Goal: Task Accomplishment & Management: Manage account settings

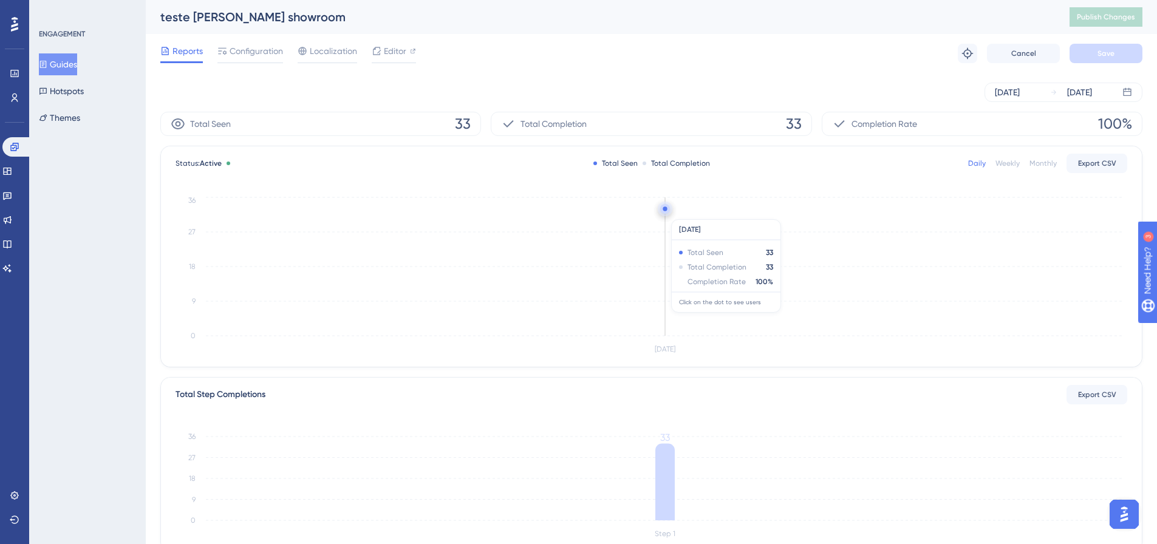
click at [665, 211] on circle at bounding box center [665, 211] width 0 height 0
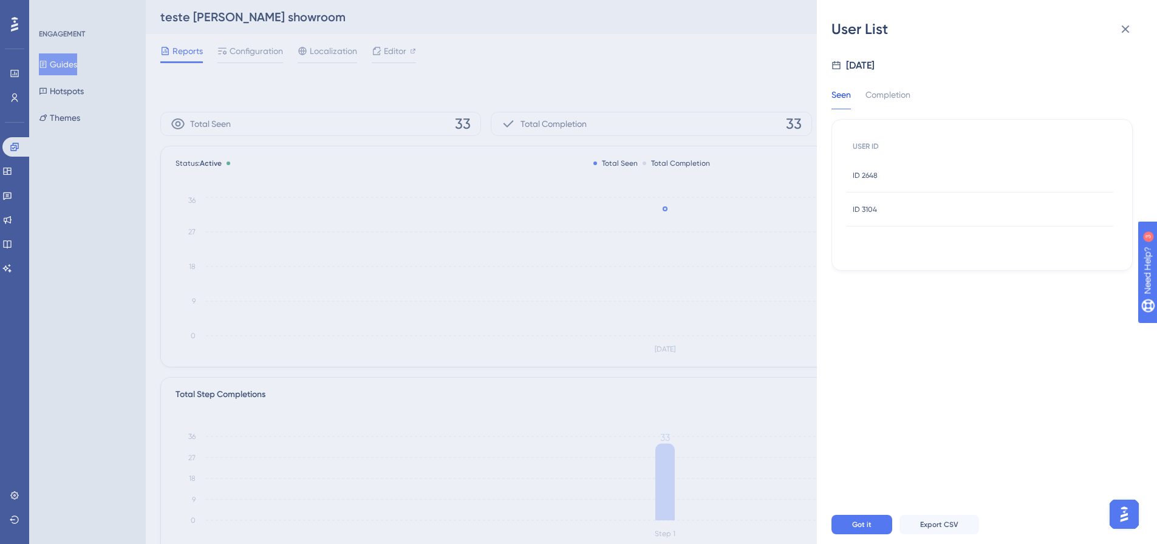
click at [887, 175] on div "ID 2648 ID 2648" at bounding box center [979, 175] width 267 height 34
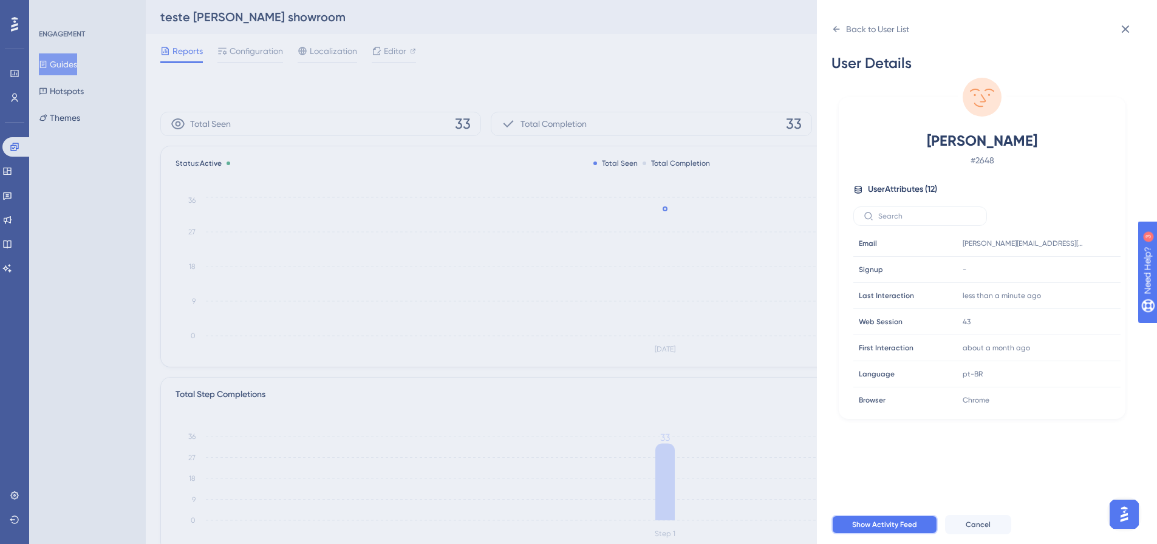
click at [888, 529] on button "Show Activity Feed" at bounding box center [884, 524] width 106 height 19
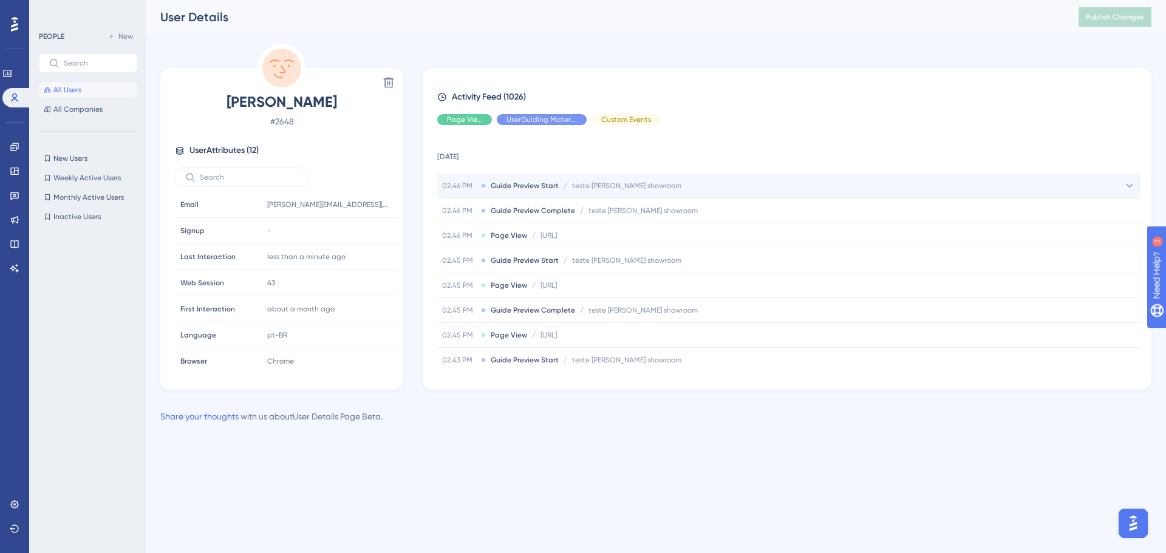
click at [700, 192] on div "02.46 PM Guide Preview Start / teste [PERSON_NAME] showroom teste [PERSON_NAME]…" at bounding box center [788, 186] width 703 height 24
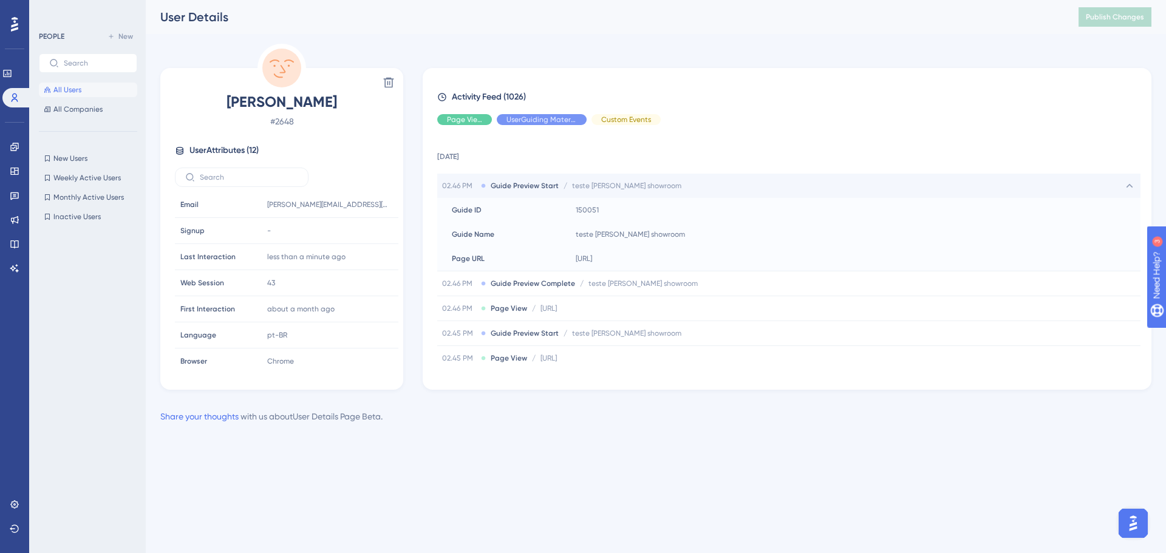
click at [698, 186] on div "02.46 PM Guide Preview Start / teste [PERSON_NAME] showroom teste [PERSON_NAME]…" at bounding box center [788, 186] width 703 height 24
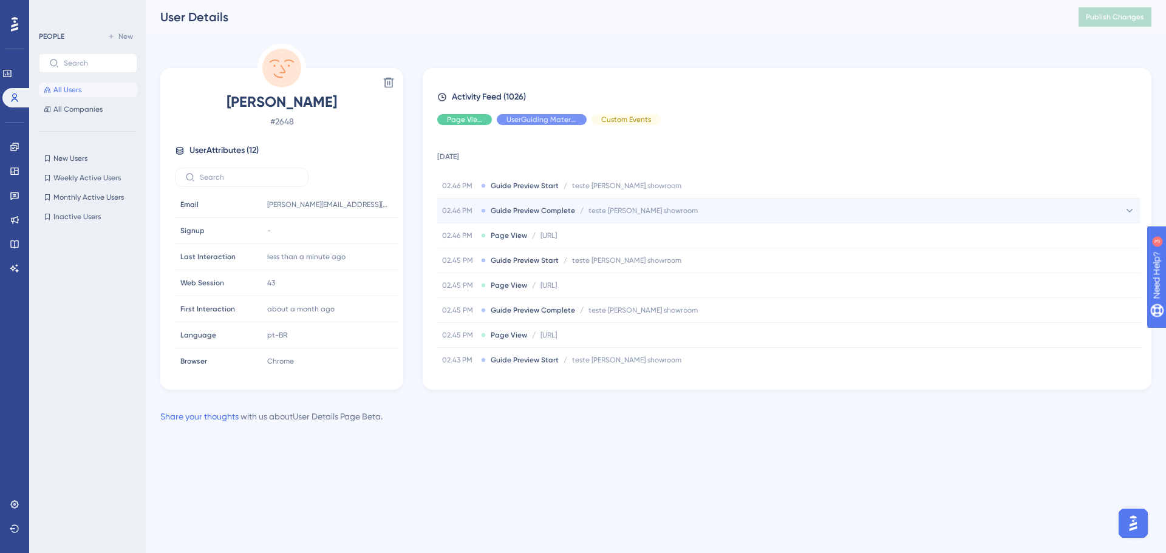
click at [689, 215] on div "02.46 PM Guide Preview Complete / teste [PERSON_NAME] showroom teste [PERSON_NA…" at bounding box center [788, 211] width 703 height 24
click at [689, 212] on div "02.46 PM Guide Preview Complete / teste [PERSON_NAME] showroom teste [PERSON_NA…" at bounding box center [788, 211] width 703 height 24
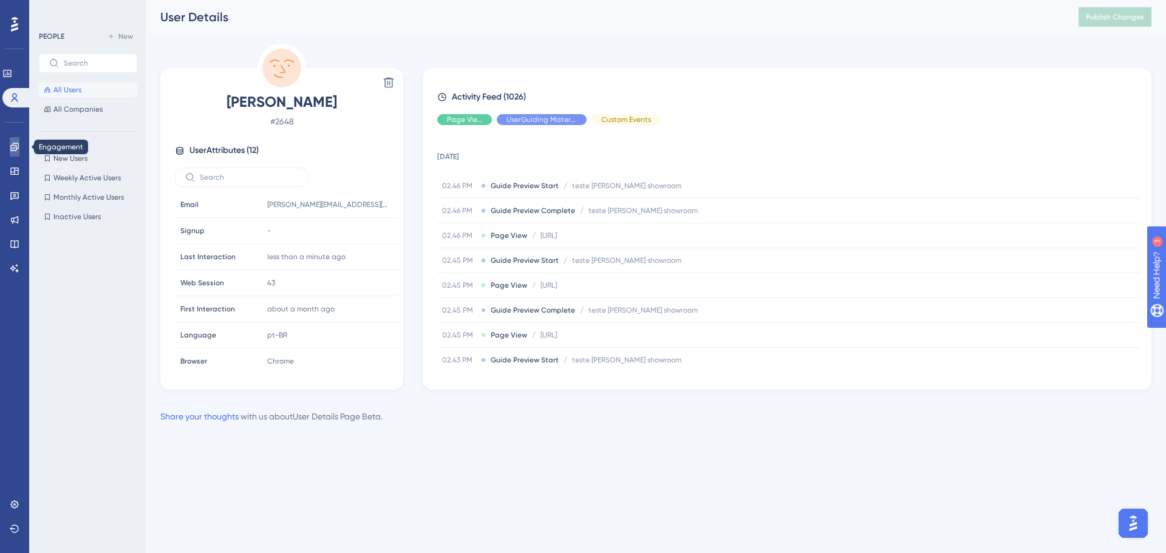
click at [16, 154] on link at bounding box center [15, 146] width 10 height 19
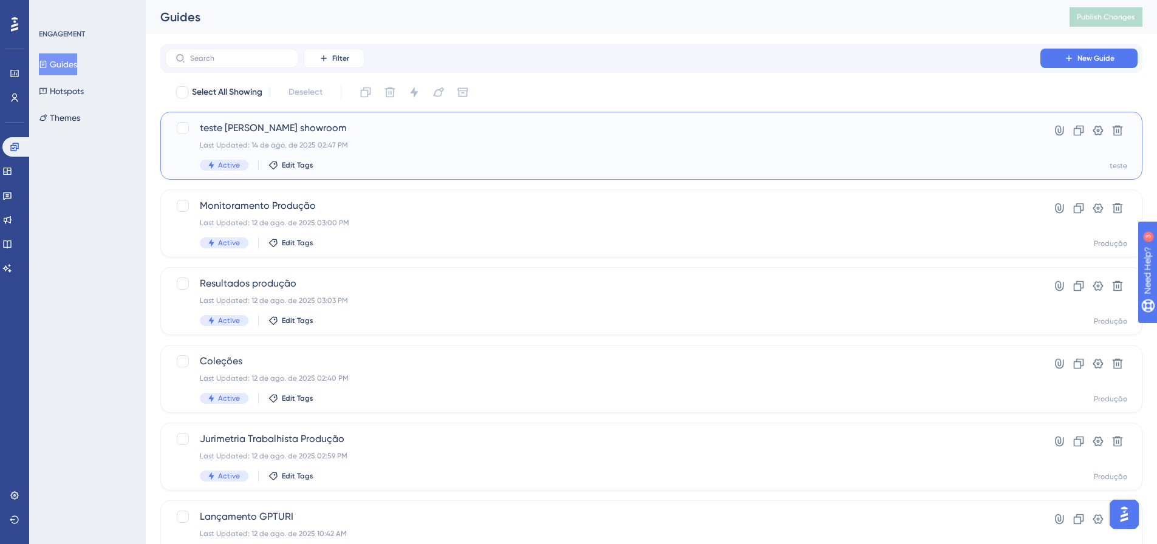
click at [351, 143] on div "Last Updated: 14 de ago. de 2025 02:47 PM" at bounding box center [603, 145] width 806 height 10
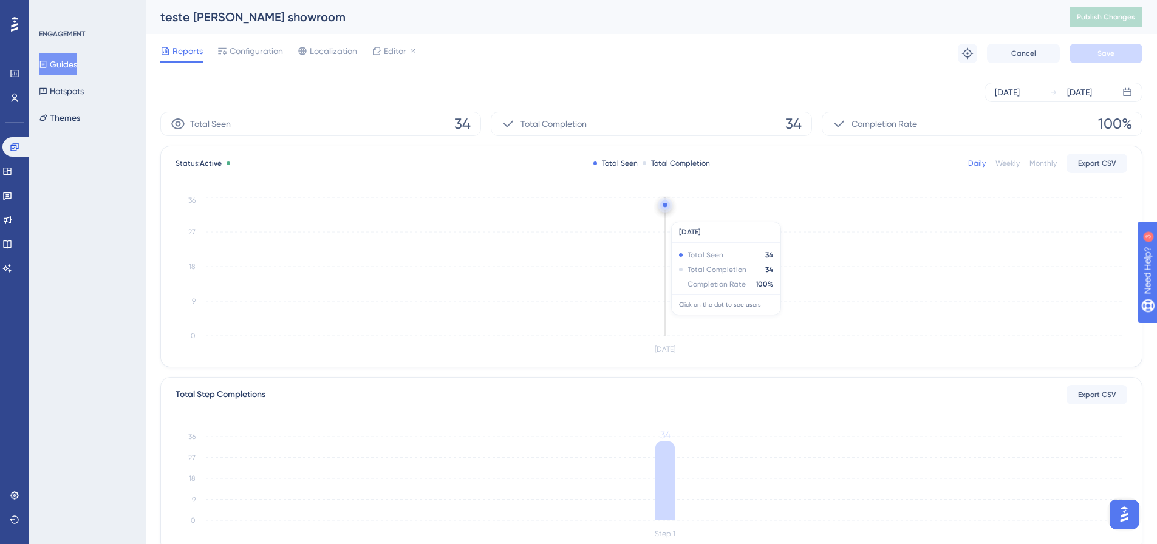
click at [678, 216] on icon "[DATE] 0 9 18 27 36" at bounding box center [650, 275] width 951 height 163
click at [664, 203] on circle at bounding box center [664, 205] width 4 height 4
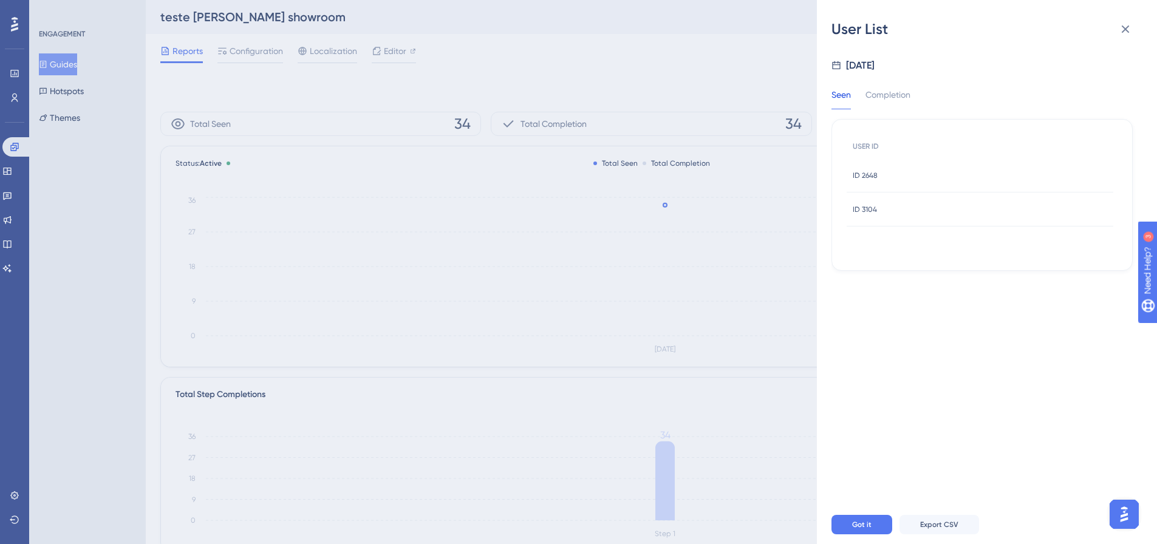
click at [921, 178] on div "ID 2648 ID 2648" at bounding box center [979, 175] width 267 height 34
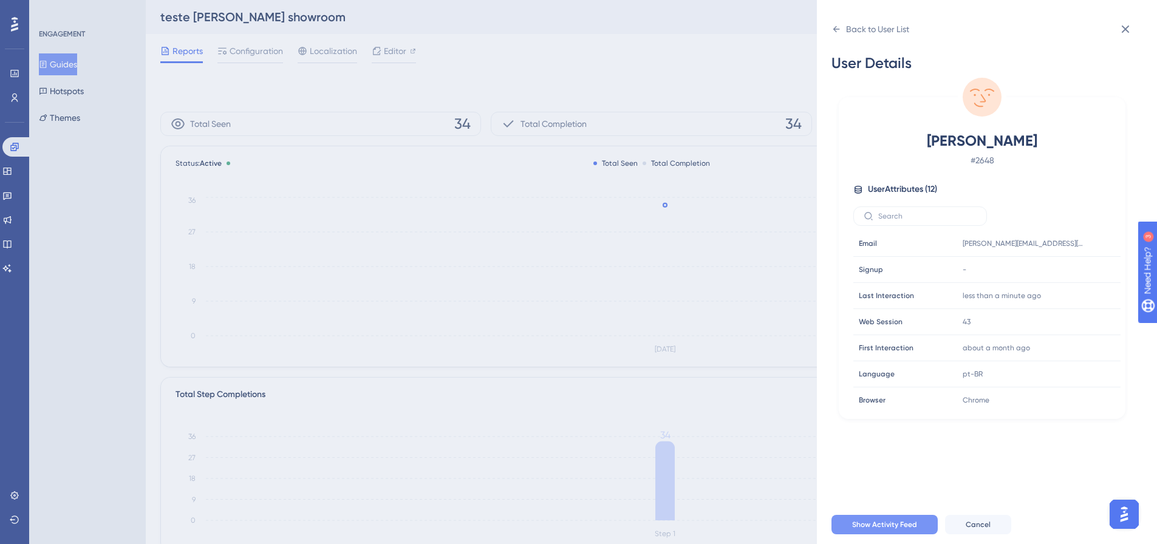
click at [890, 529] on span "Show Activity Feed" at bounding box center [884, 525] width 65 height 10
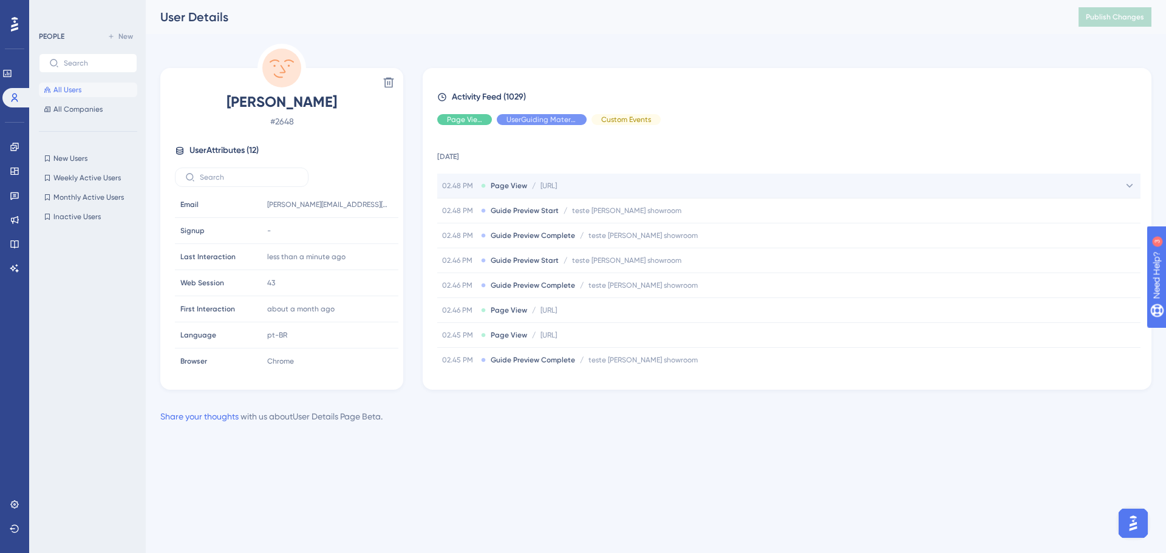
click at [557, 186] on span "[URL]" at bounding box center [548, 186] width 16 height 10
click at [557, 188] on span "[URL]" at bounding box center [548, 186] width 16 height 10
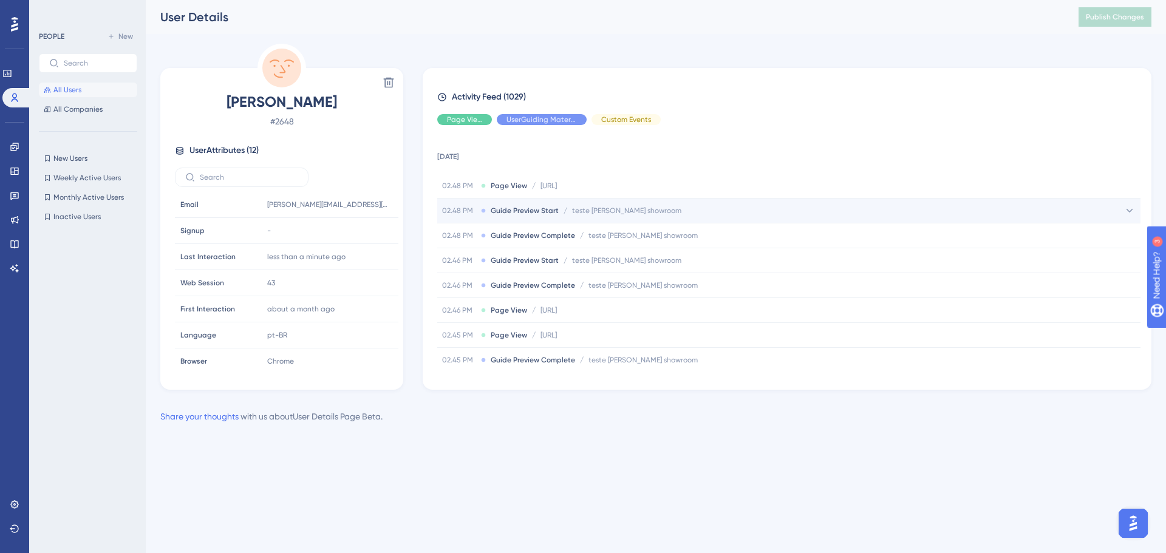
click at [593, 219] on div "02.48 PM Guide Preview Start / teste [PERSON_NAME] showroom teste [PERSON_NAME]…" at bounding box center [788, 211] width 703 height 24
click at [623, 205] on div "02.48 PM Guide Preview Start / teste [PERSON_NAME] showroom teste [PERSON_NAME]…" at bounding box center [788, 211] width 703 height 24
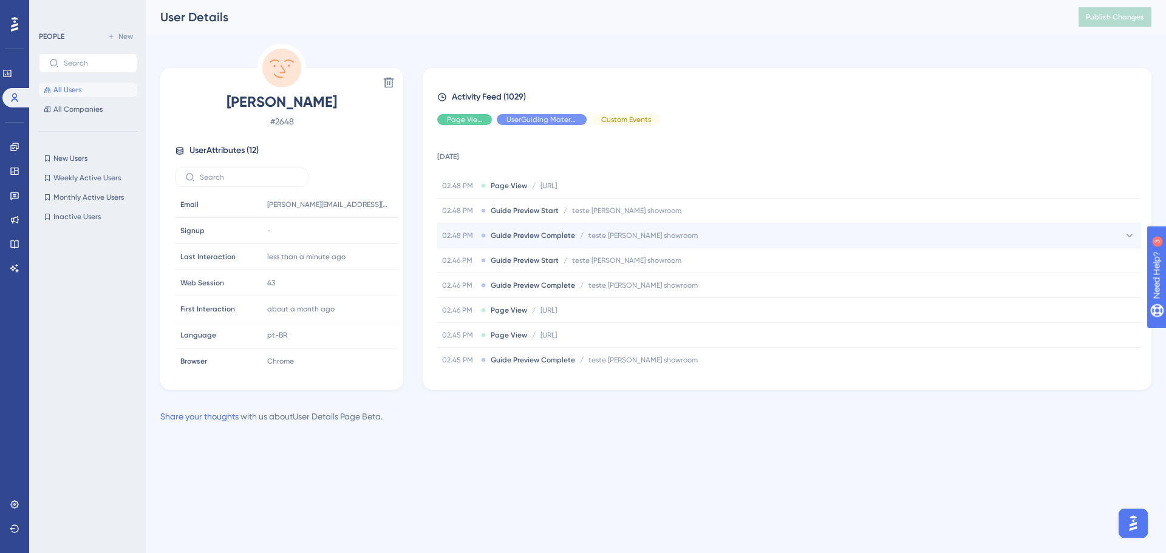
click at [628, 236] on span "teste [PERSON_NAME] showroom" at bounding box center [642, 236] width 109 height 10
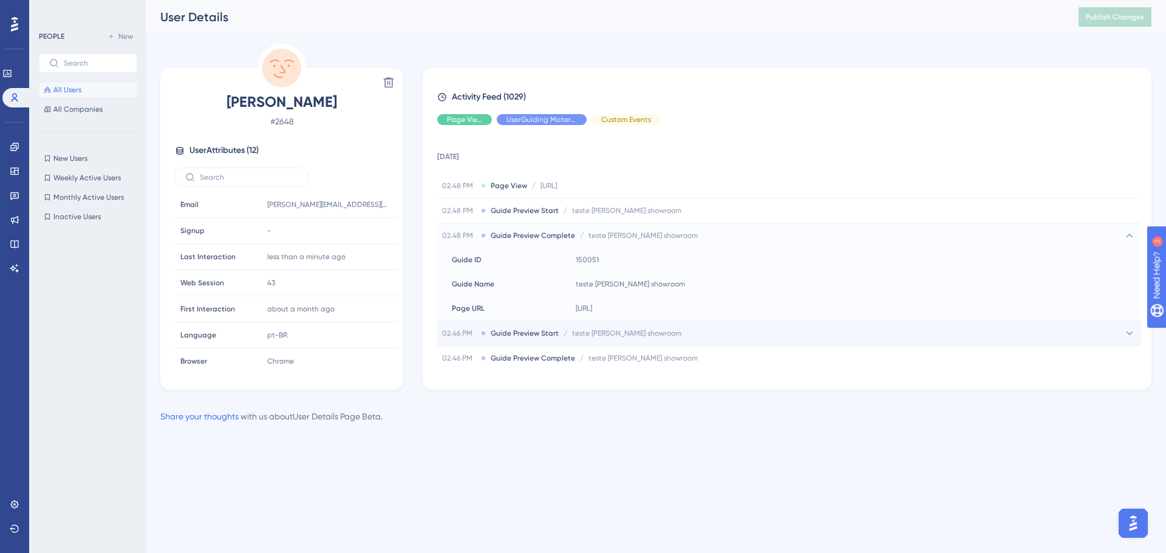
click at [641, 338] on div "02.46 PM Guide Preview Start / teste [PERSON_NAME] showroom teste [PERSON_NAME]…" at bounding box center [788, 333] width 703 height 24
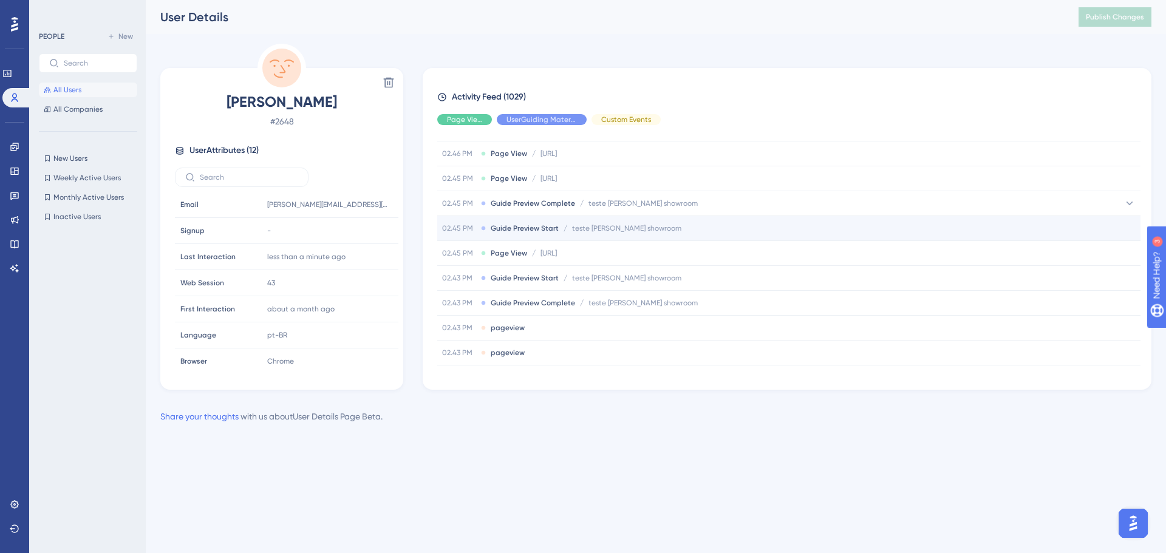
scroll to position [304, 0]
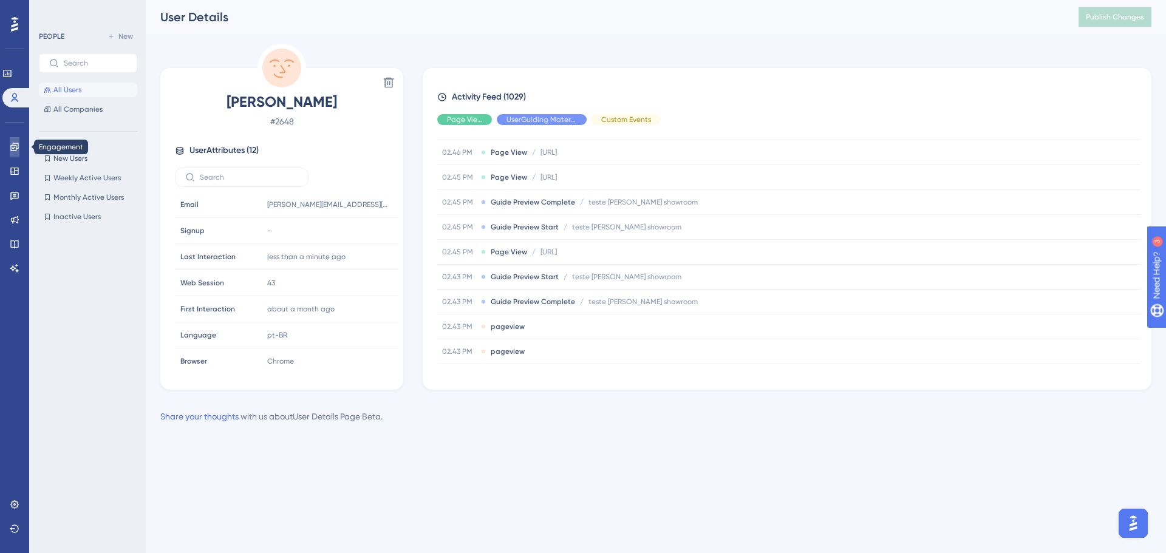
click at [10, 149] on link at bounding box center [15, 146] width 10 height 19
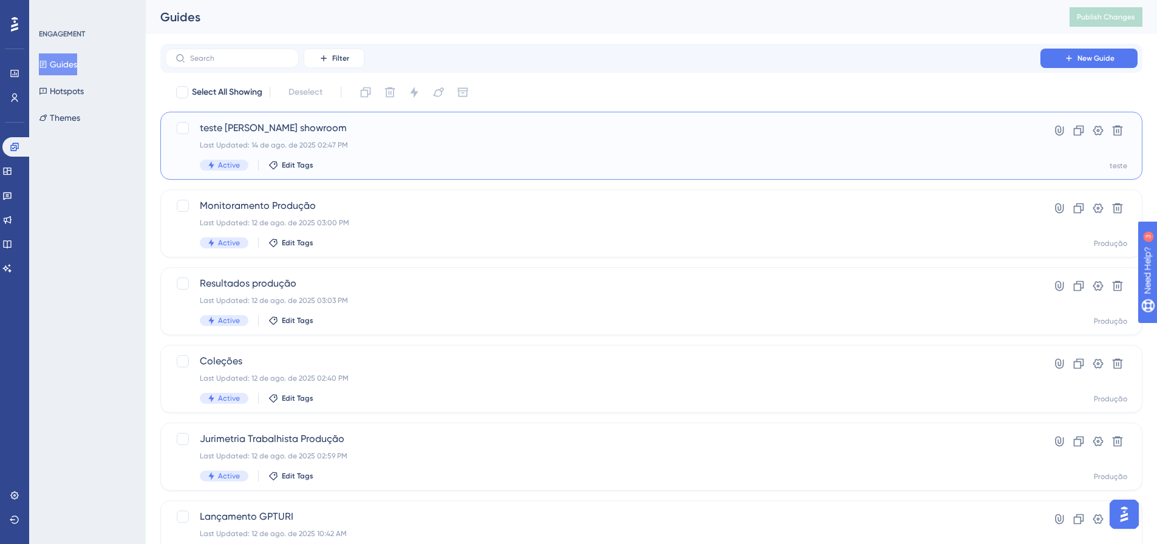
click at [229, 140] on div "teste [PERSON_NAME] showroom Last Updated: 14 de ago. de 2025 02:47 PM Active E…" at bounding box center [603, 146] width 806 height 50
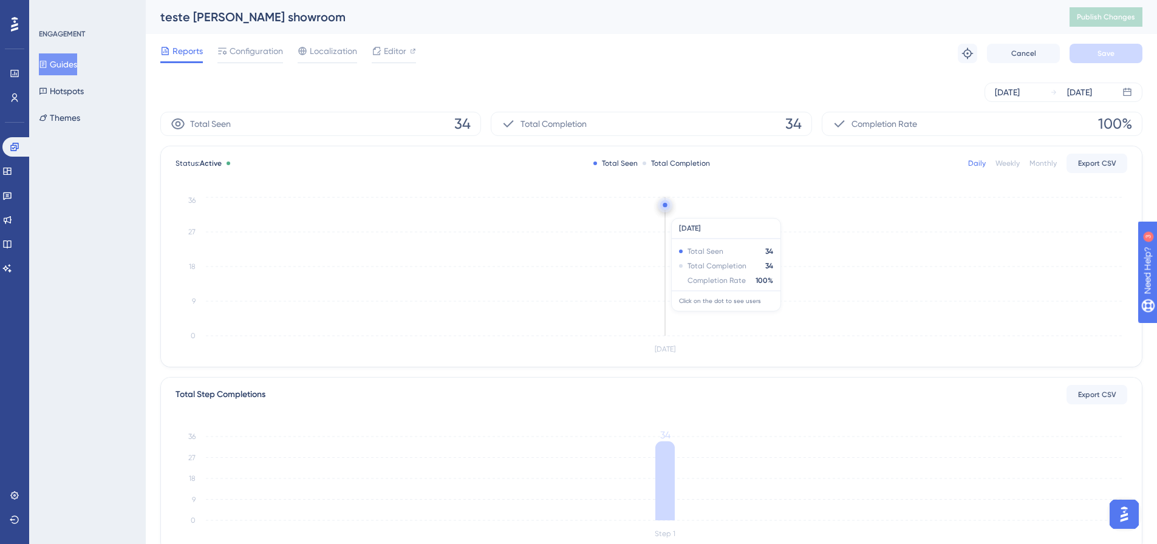
click at [670, 211] on icon "[DATE] 0 9 18 27 36" at bounding box center [650, 275] width 951 height 163
click at [665, 206] on circle at bounding box center [664, 205] width 4 height 4
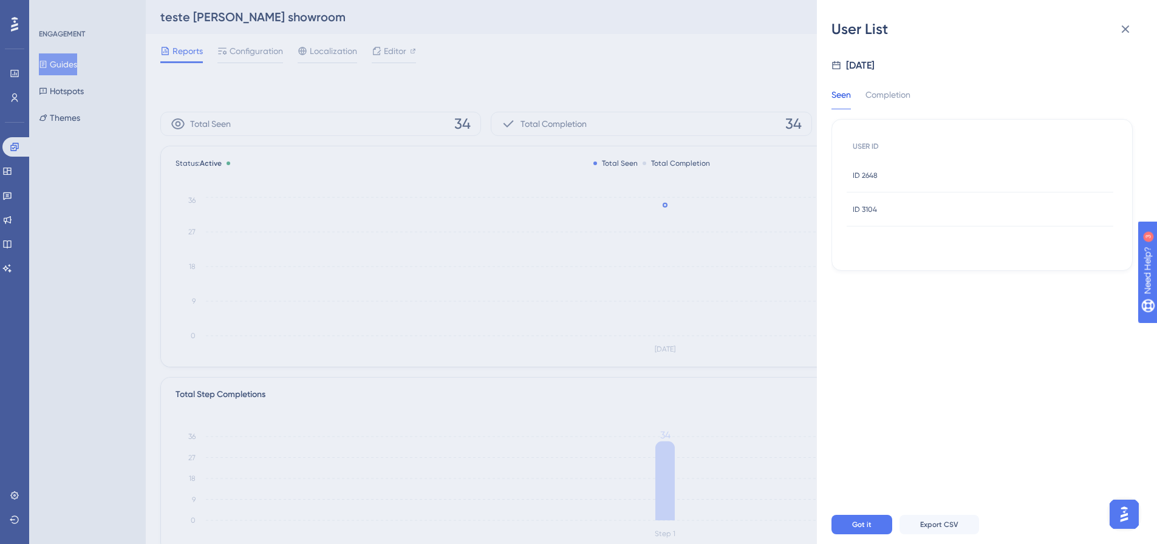
click at [880, 175] on div "ID 2648 ID 2648" at bounding box center [979, 175] width 267 height 34
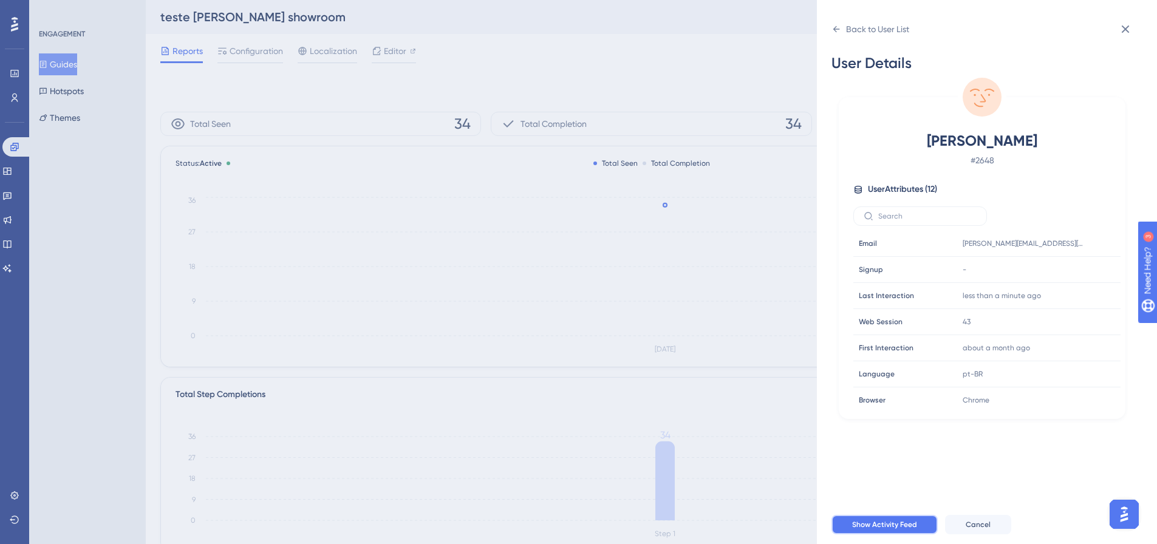
click at [894, 529] on span "Show Activity Feed" at bounding box center [884, 525] width 65 height 10
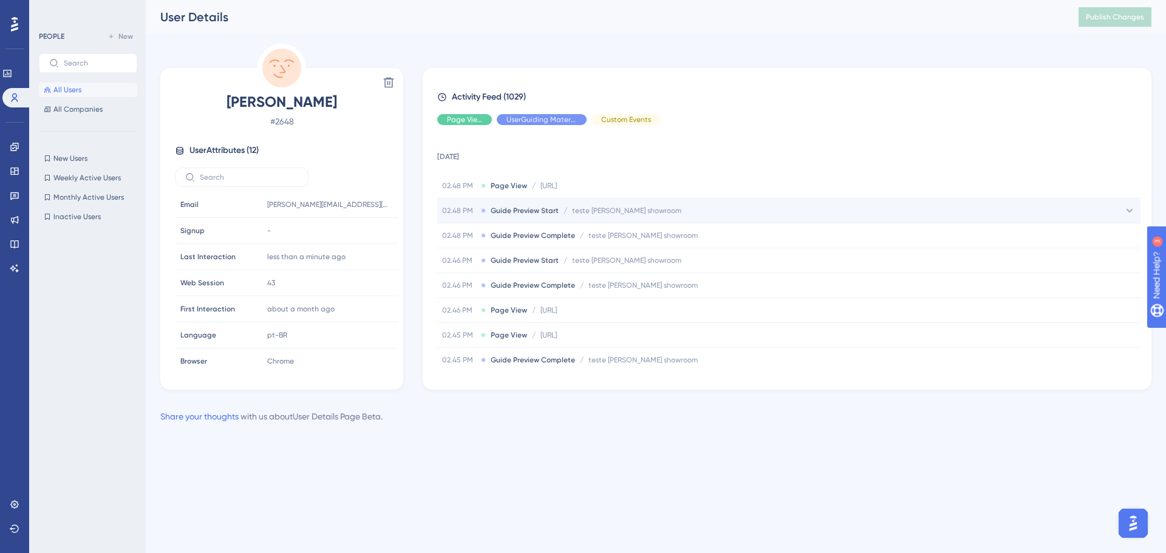
click at [656, 205] on div "02.48 PM Guide Preview Start / teste [PERSON_NAME] showroom teste [PERSON_NAME]…" at bounding box center [788, 211] width 703 height 24
click at [677, 203] on div "02.48 PM Guide Preview Start / teste [PERSON_NAME] showroom teste [PERSON_NAME]…" at bounding box center [788, 211] width 703 height 24
click at [10, 146] on link at bounding box center [15, 146] width 10 height 19
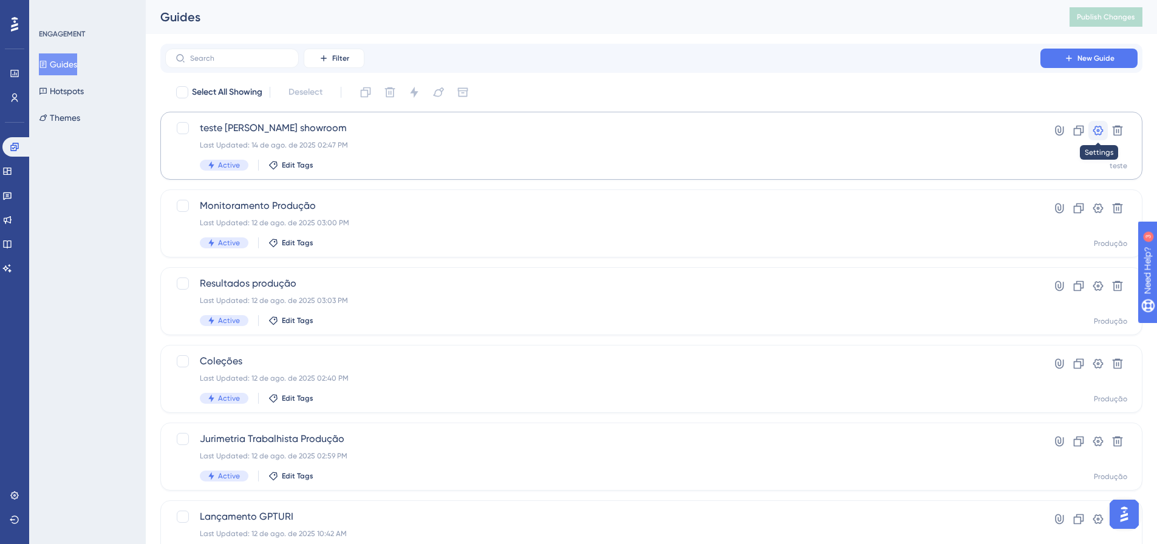
click at [1104, 128] on button at bounding box center [1097, 130] width 19 height 19
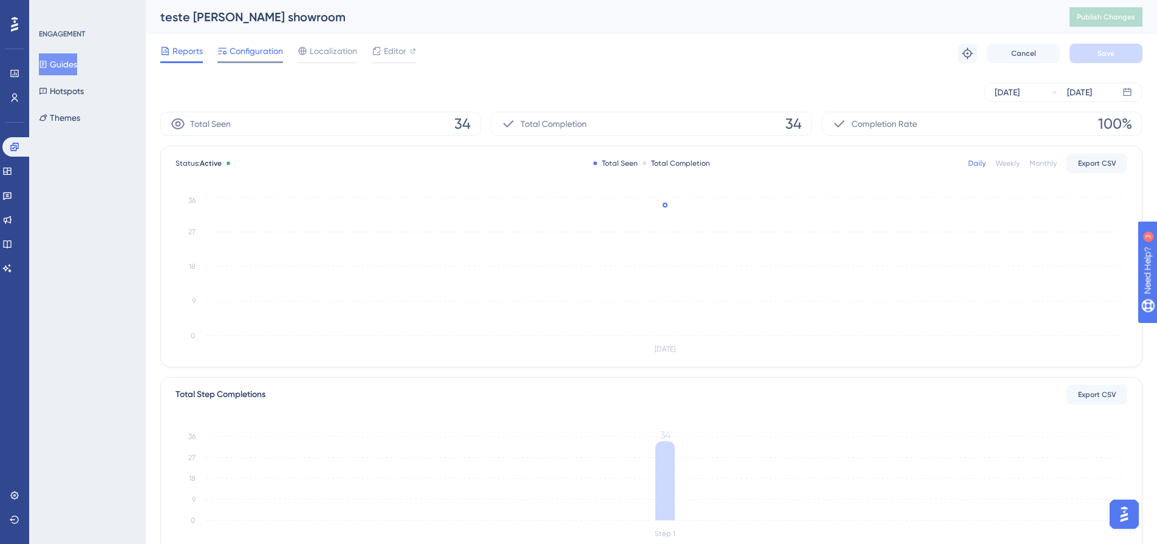
click at [230, 49] on span "Configuration" at bounding box center [256, 51] width 53 height 15
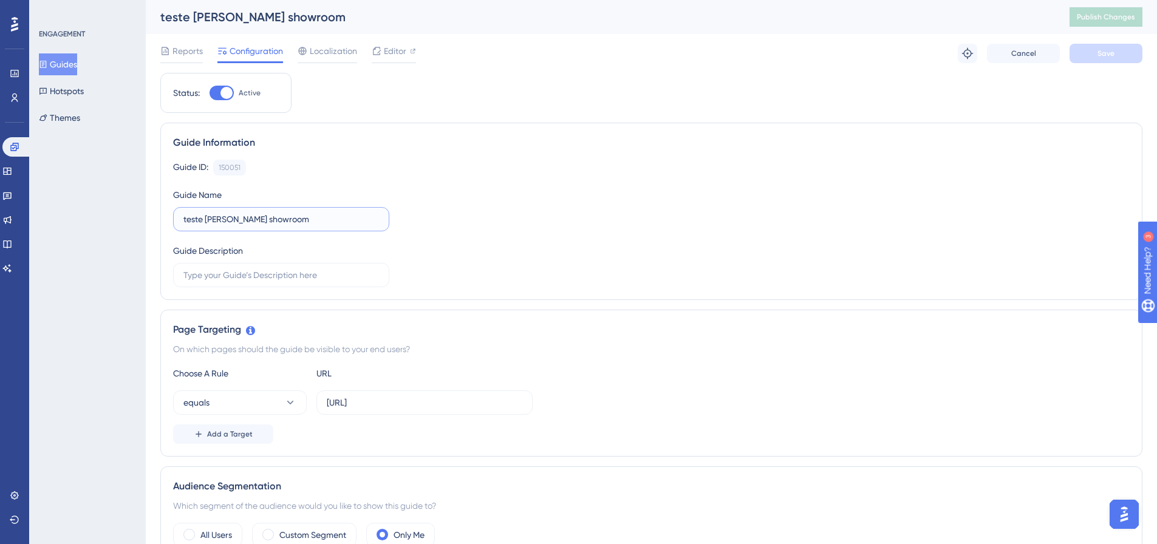
drag, startPoint x: 304, startPoint y: 223, endPoint x: 136, endPoint y: 200, distance: 169.2
type input "FUNCIONOU TESTE ABCDE???"
click at [670, 239] on div "Guide ID: 150051 Copy Guide Name FUNCIONOU TESTE ABCDE??? Guide Description" at bounding box center [651, 224] width 956 height 128
click at [1091, 56] on button "Save" at bounding box center [1105, 53] width 73 height 19
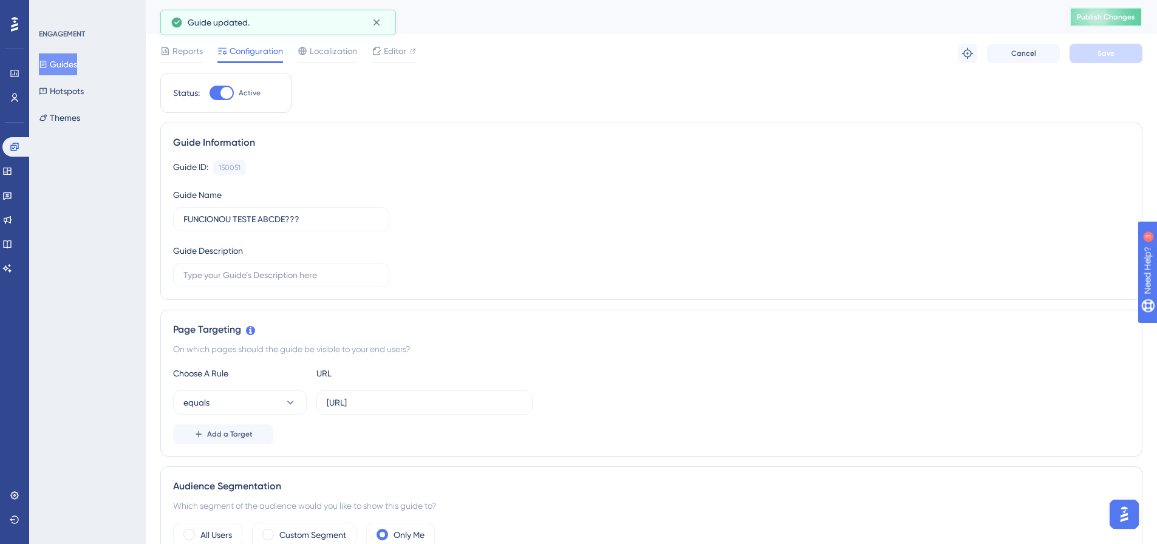
click at [1111, 21] on button "Publish Changes" at bounding box center [1105, 16] width 73 height 19
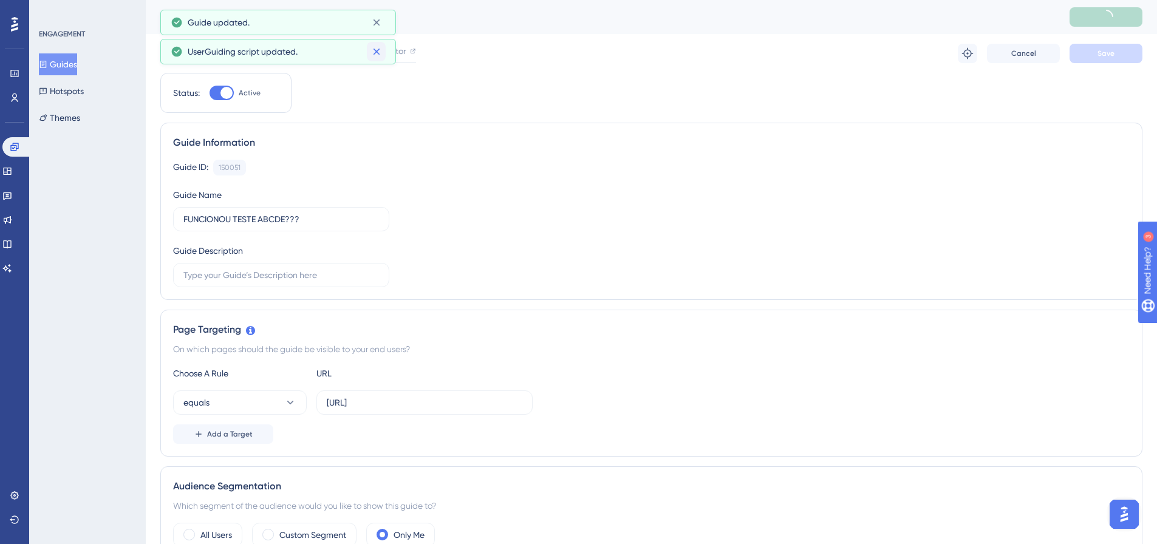
click at [375, 47] on icon at bounding box center [376, 52] width 12 height 12
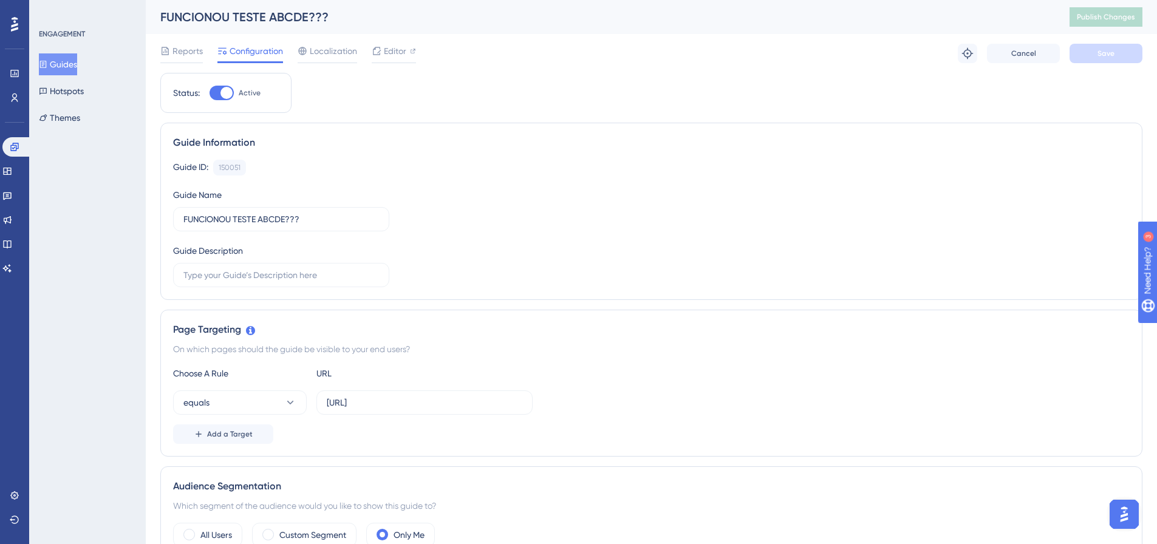
drag, startPoint x: 379, startPoint y: 29, endPoint x: 371, endPoint y: 26, distance: 8.3
click at [378, 29] on div "FUNCIONOU TESTE ABCDE??? Publish Changes" at bounding box center [651, 17] width 1011 height 34
click at [185, 46] on span "Reports" at bounding box center [187, 51] width 30 height 15
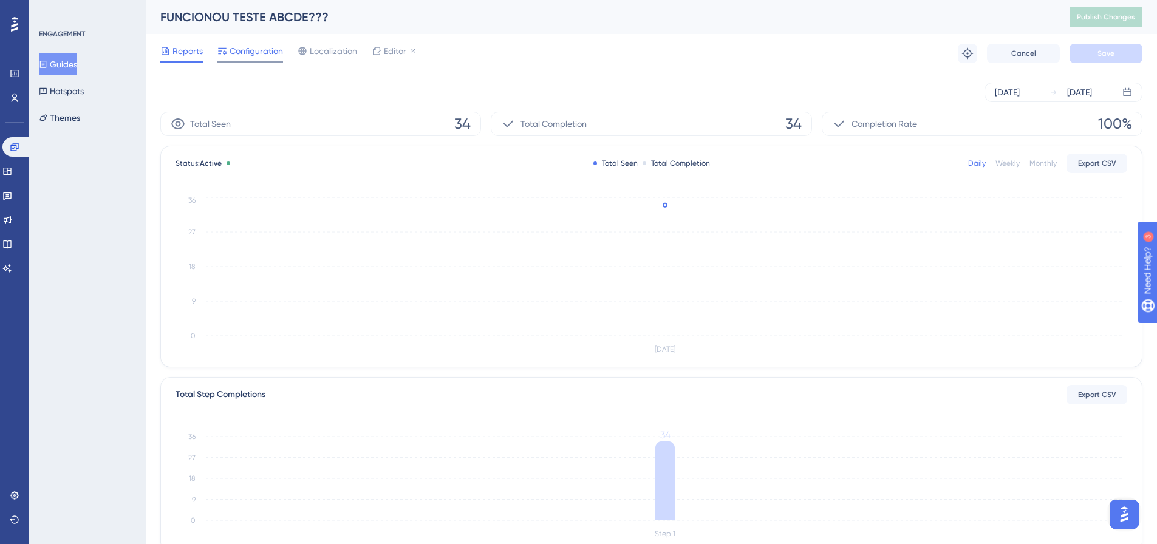
click at [247, 58] on span "Configuration" at bounding box center [256, 51] width 53 height 15
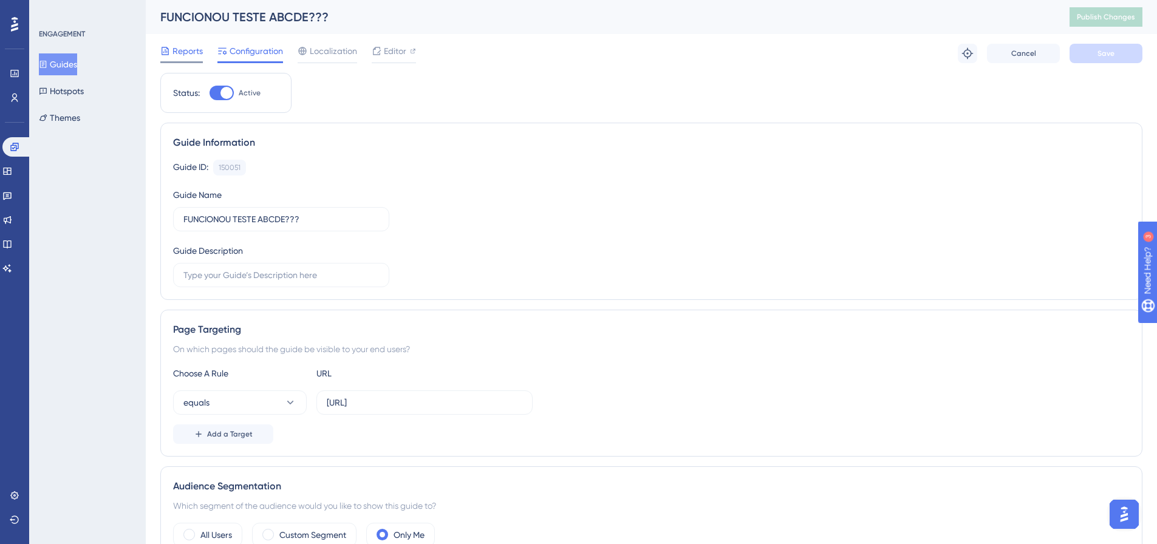
click at [170, 46] on div "Reports" at bounding box center [181, 51] width 43 height 15
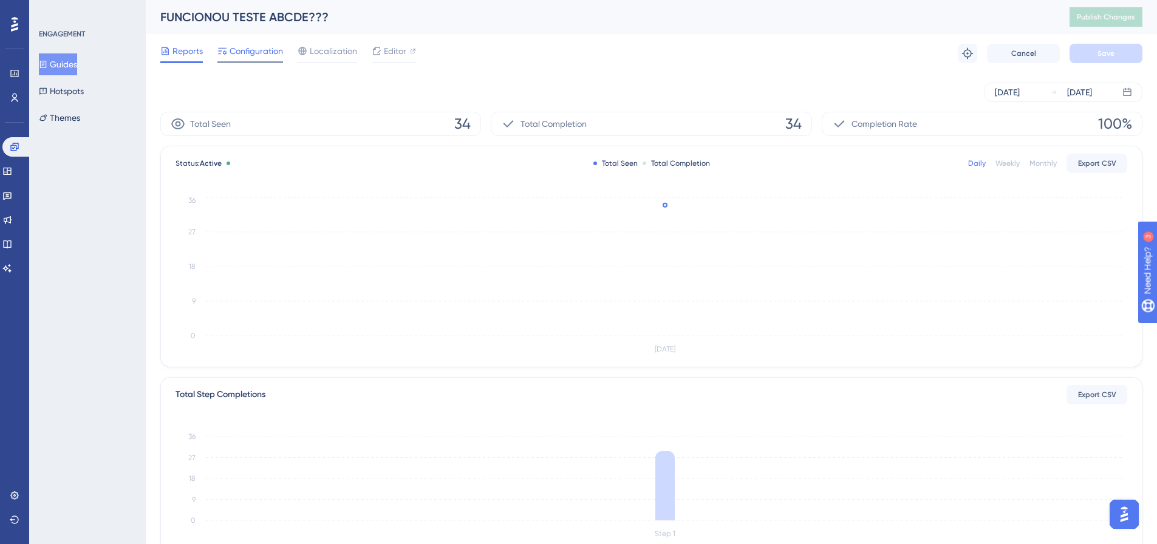
click at [254, 51] on span "Configuration" at bounding box center [256, 51] width 53 height 15
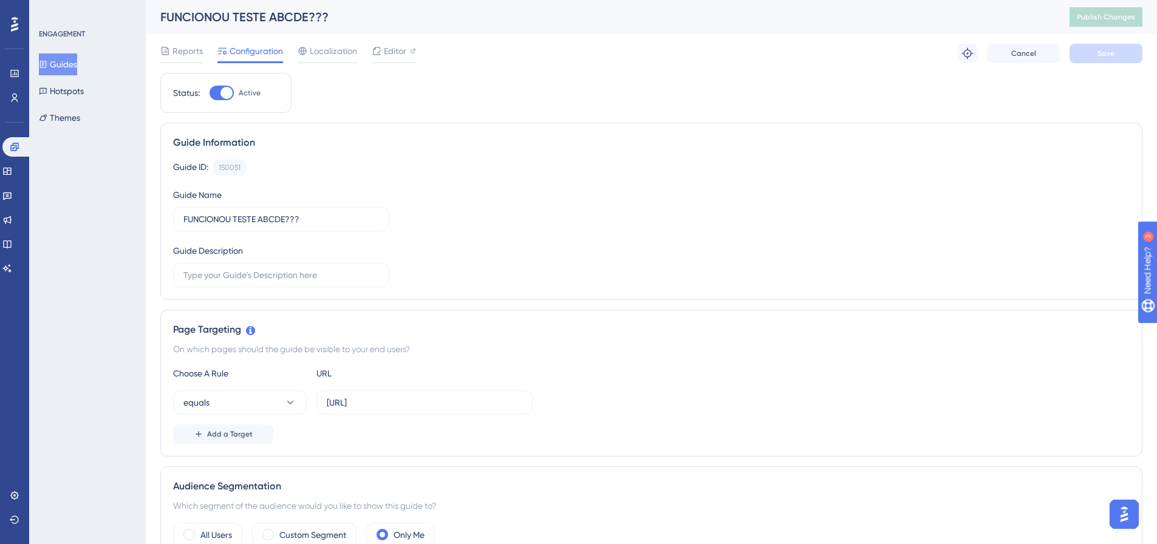
click at [215, 47] on div "Reports Configuration Localization Editor" at bounding box center [288, 53] width 256 height 19
click at [203, 49] on div "Reports Configuration Localization Editor" at bounding box center [288, 53] width 256 height 19
click at [187, 53] on span "Reports" at bounding box center [187, 51] width 30 height 15
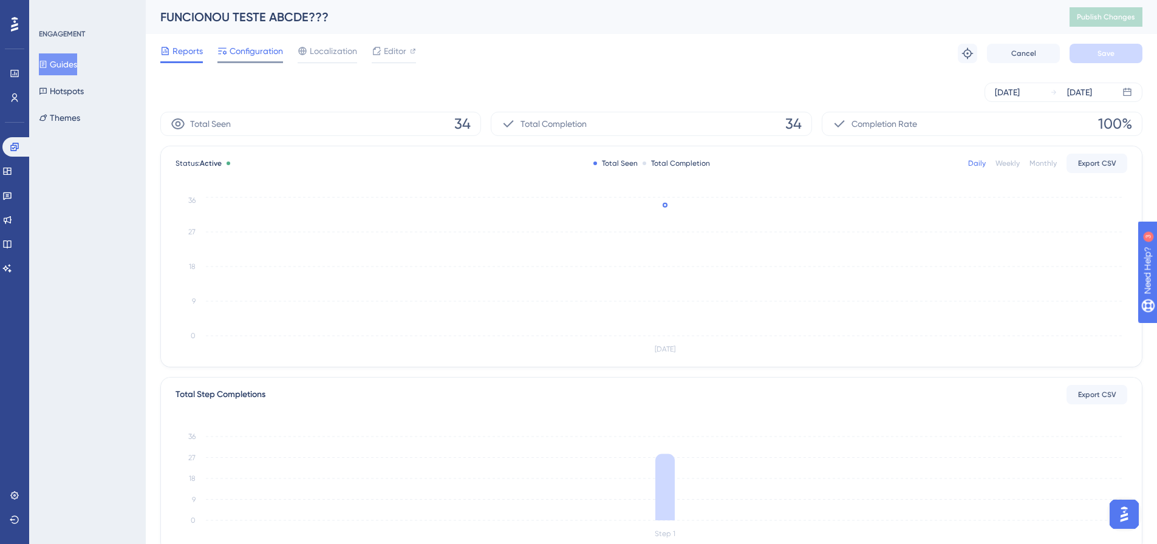
click at [245, 56] on span "Configuration" at bounding box center [256, 51] width 53 height 15
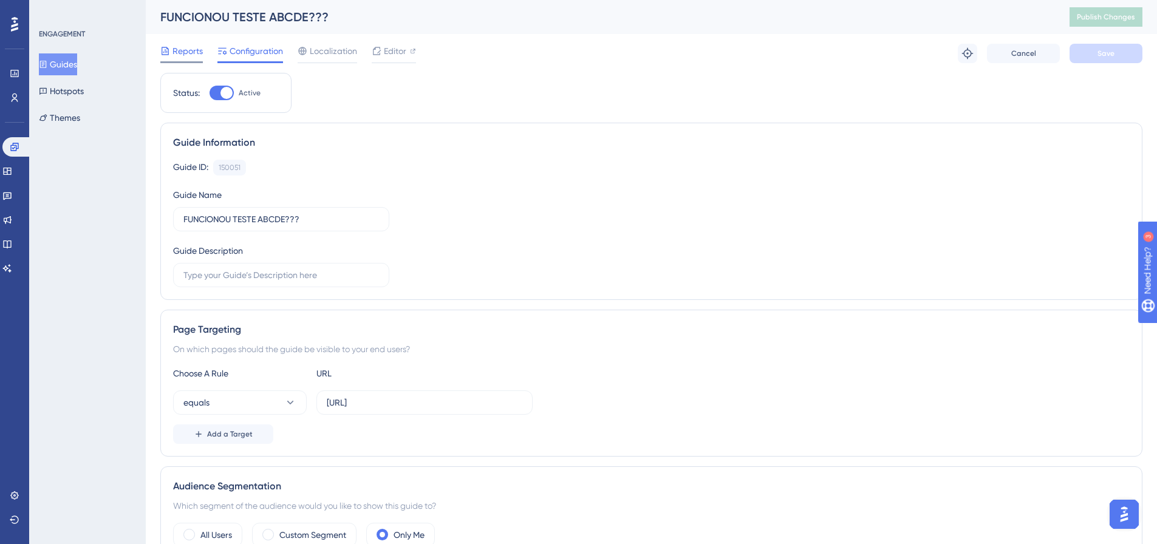
click at [167, 48] on icon at bounding box center [165, 51] width 7 height 8
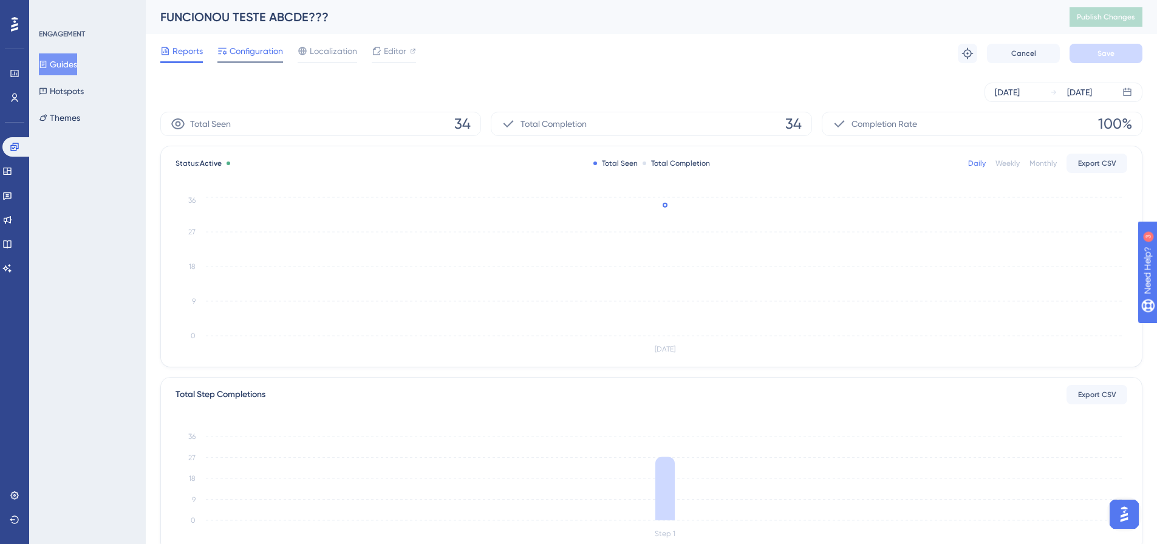
click at [250, 57] on span "Configuration" at bounding box center [256, 51] width 53 height 15
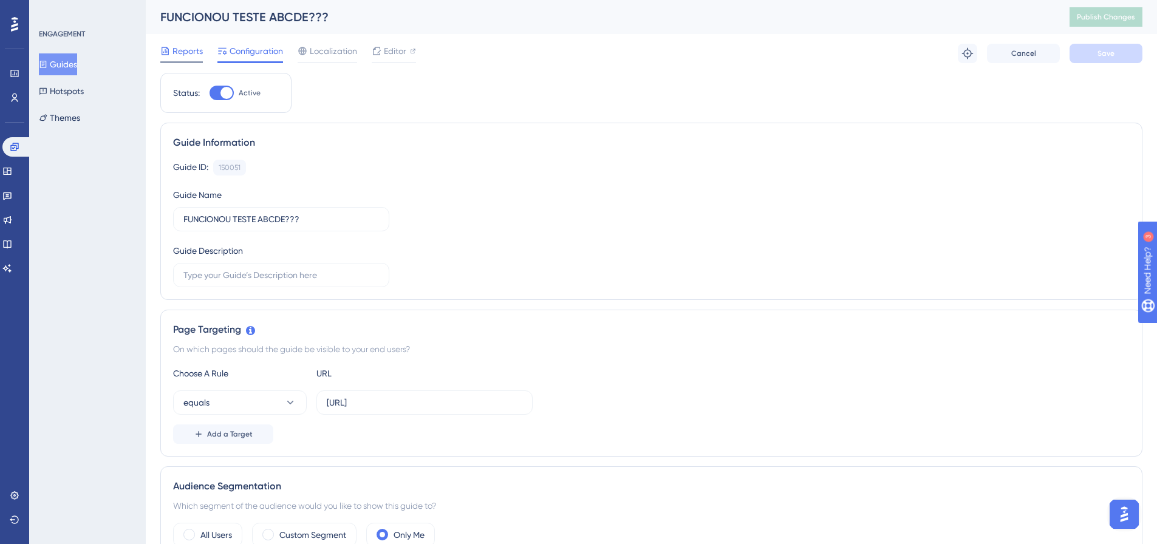
click at [180, 49] on span "Reports" at bounding box center [187, 51] width 30 height 15
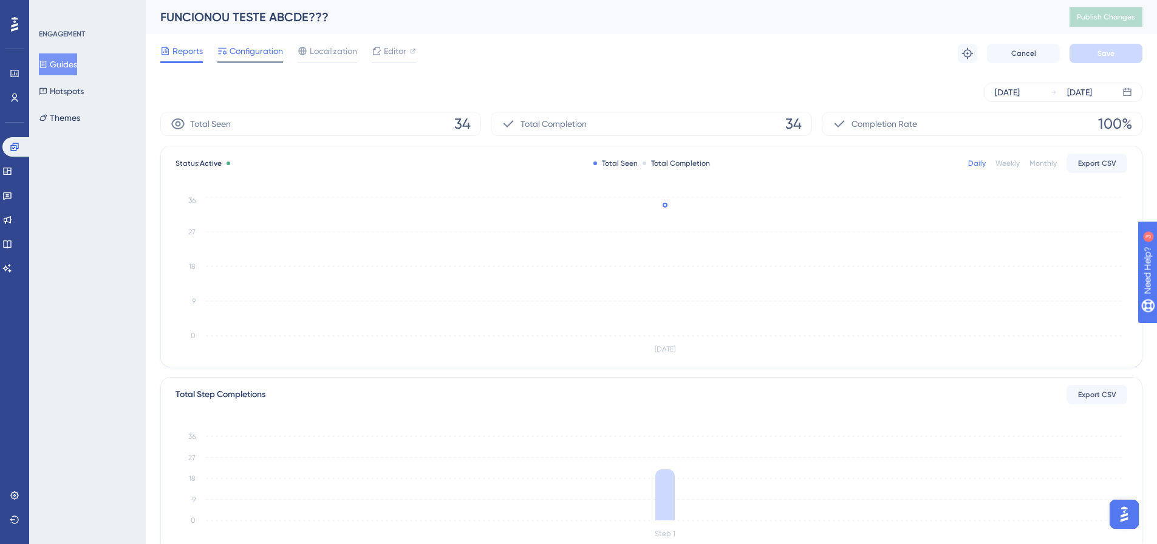
click at [231, 58] on span "Configuration" at bounding box center [256, 51] width 53 height 15
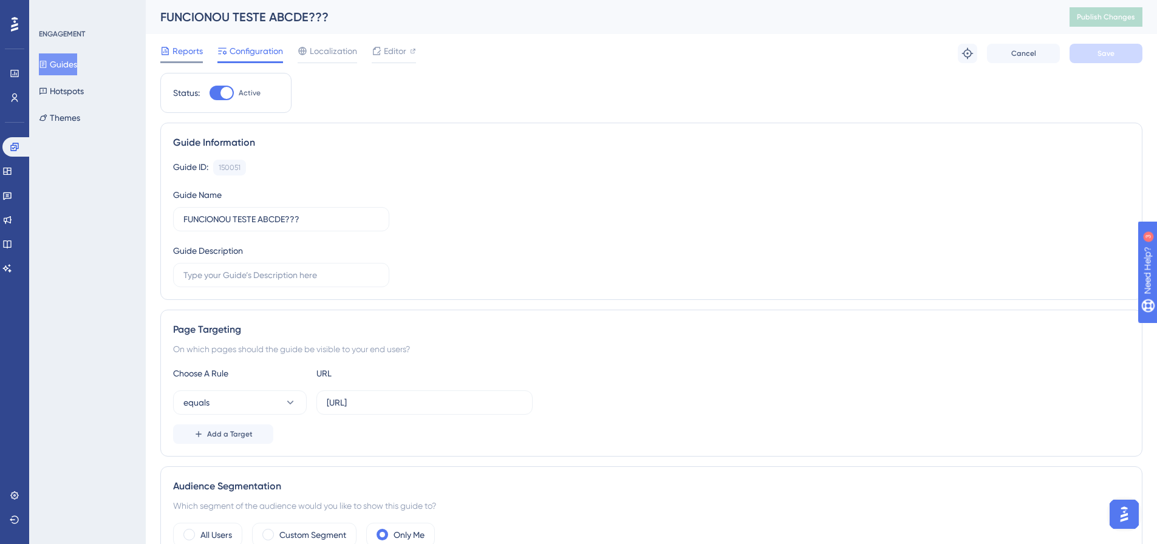
click at [178, 55] on span "Reports" at bounding box center [187, 51] width 30 height 15
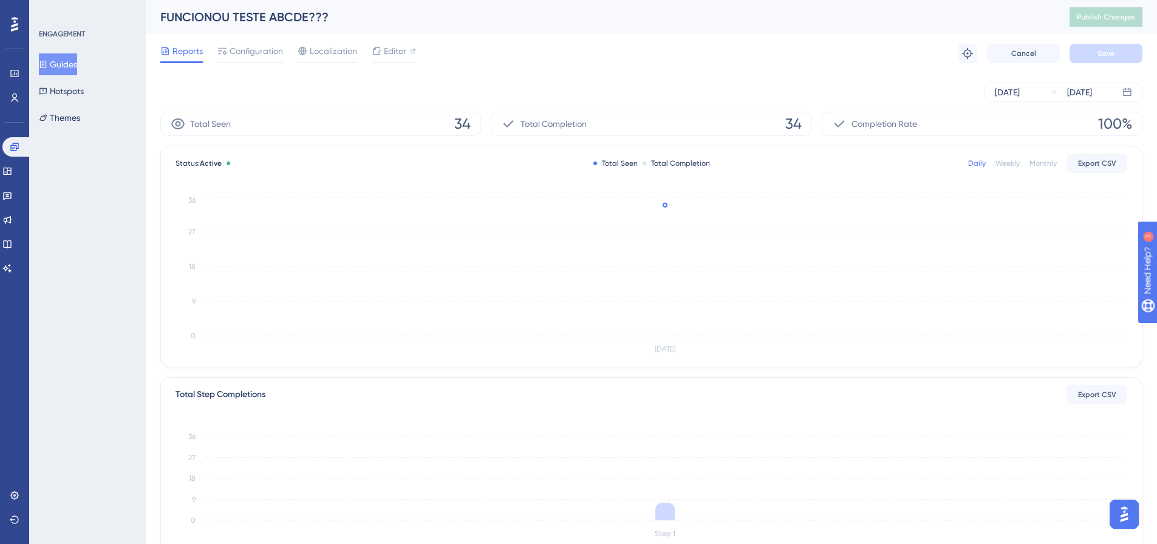
drag, startPoint x: 245, startPoint y: 50, endPoint x: 199, endPoint y: 44, distance: 46.5
click at [240, 48] on span "Configuration" at bounding box center [256, 51] width 53 height 15
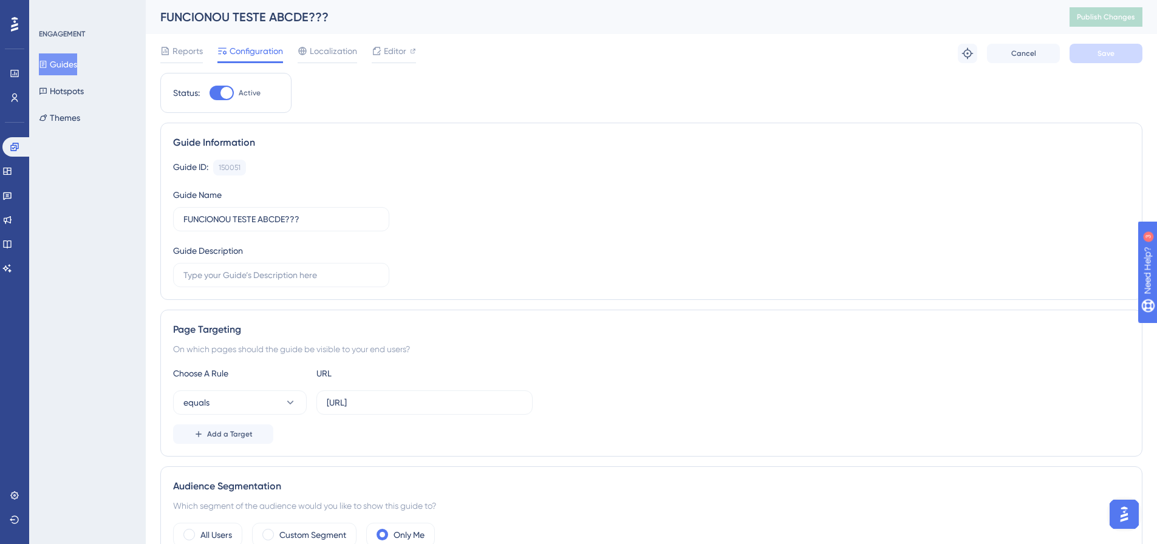
click at [193, 43] on div "Reports Configuration Localization Editor Troubleshoot Cancel Save" at bounding box center [651, 53] width 982 height 39
click at [194, 47] on span "Reports" at bounding box center [187, 51] width 30 height 15
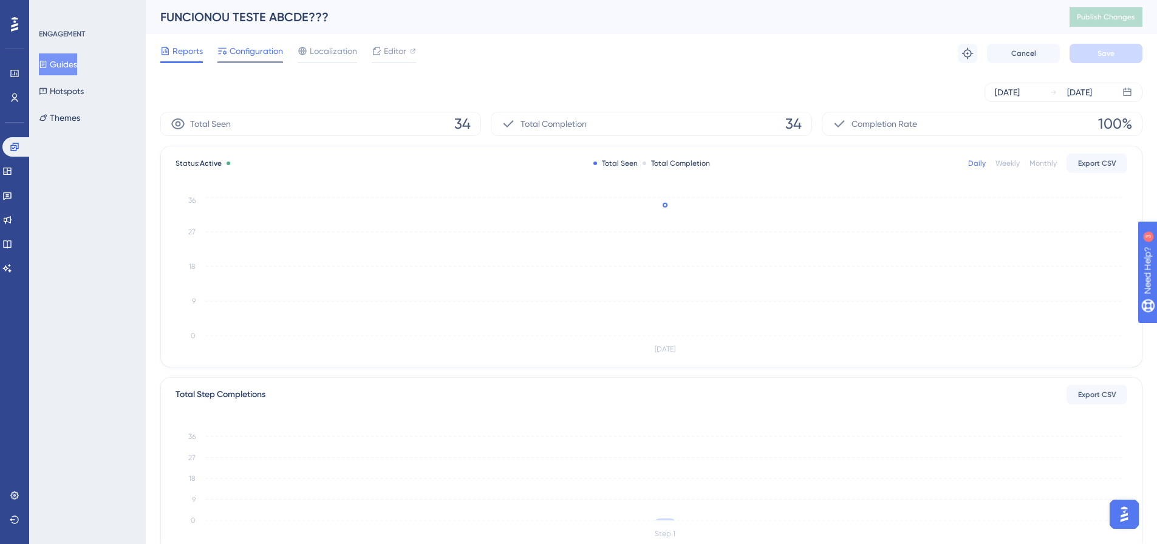
click at [227, 49] on div "Configuration" at bounding box center [250, 51] width 66 height 15
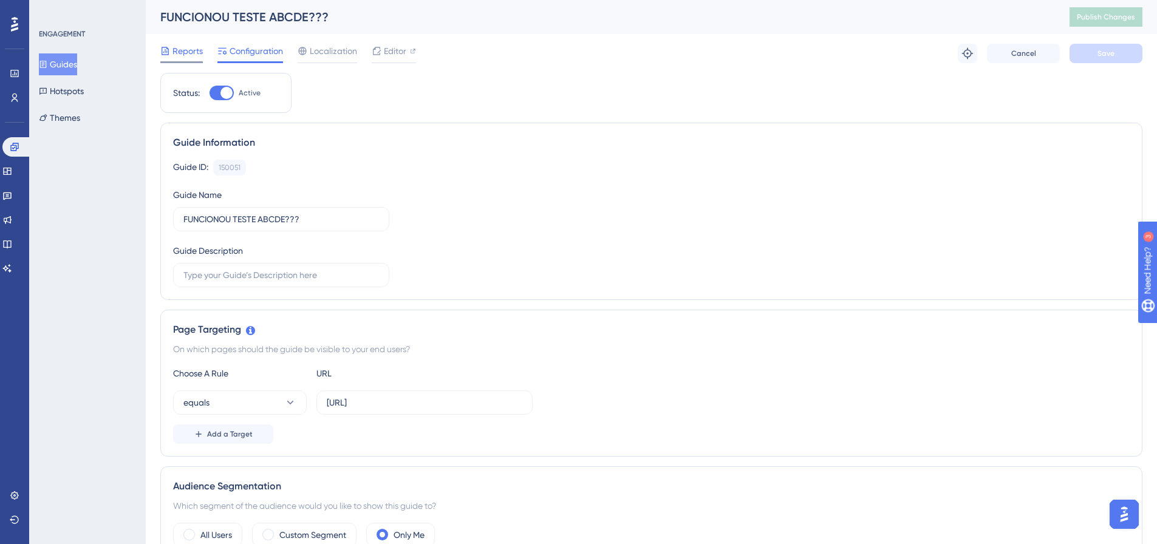
click at [186, 47] on span "Reports" at bounding box center [187, 51] width 30 height 15
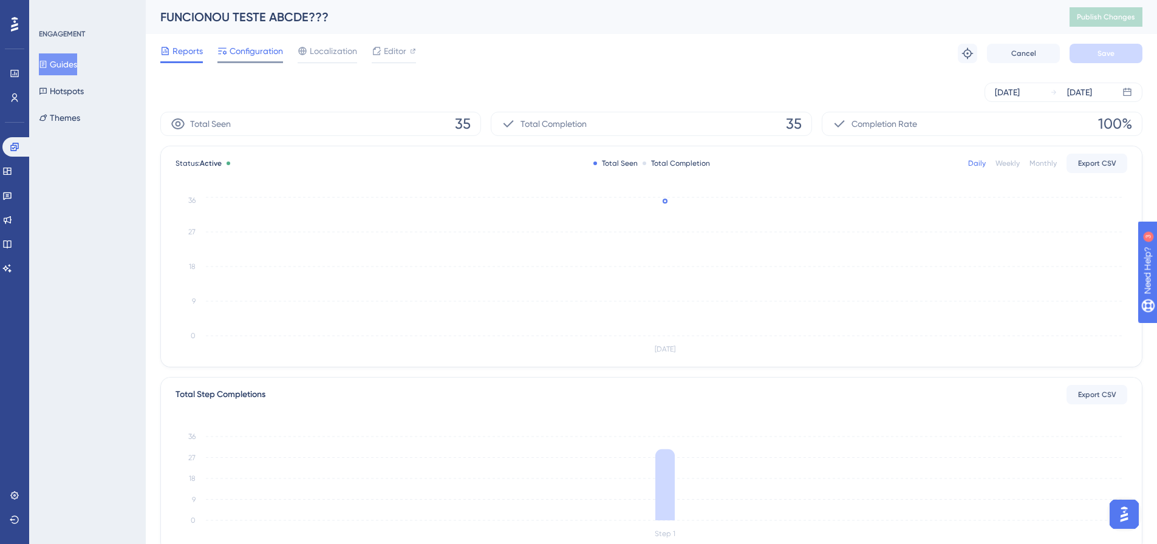
click at [242, 60] on div "Configuration" at bounding box center [250, 53] width 66 height 19
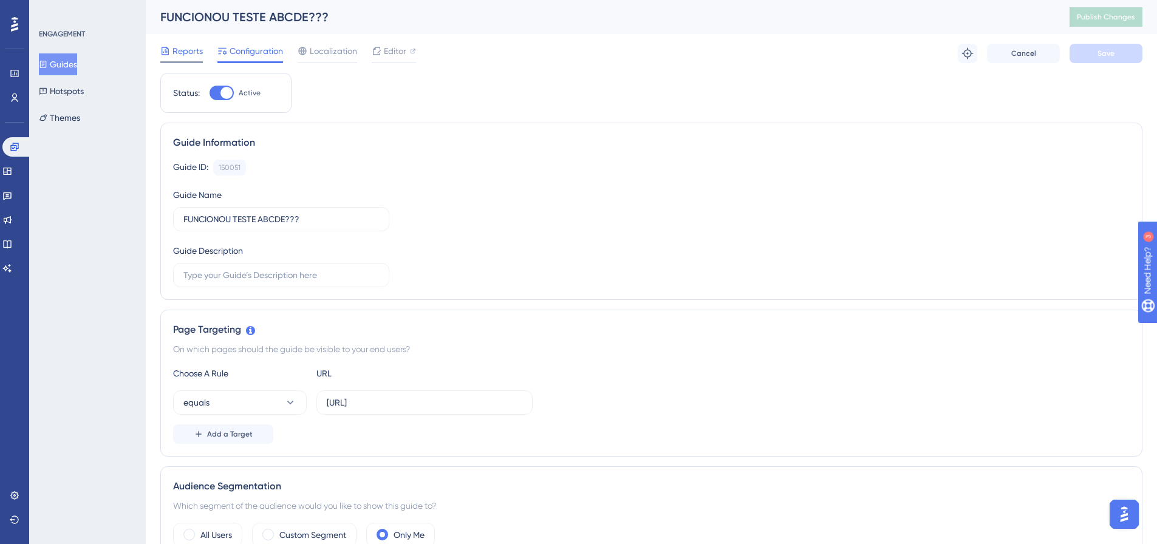
click at [199, 58] on span "Reports" at bounding box center [187, 51] width 30 height 15
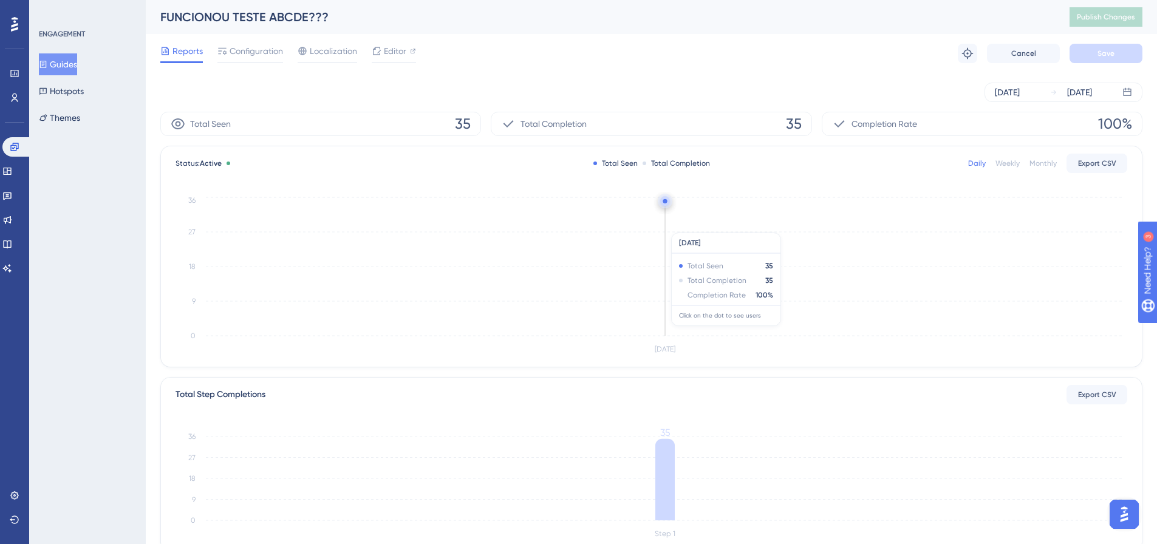
click at [664, 221] on icon "[DATE] 0 9 18 27 36" at bounding box center [650, 275] width 951 height 163
click at [661, 206] on icon "[DATE] 0 9 18 27 36" at bounding box center [650, 275] width 951 height 163
click at [664, 199] on circle at bounding box center [665, 201] width 10 height 10
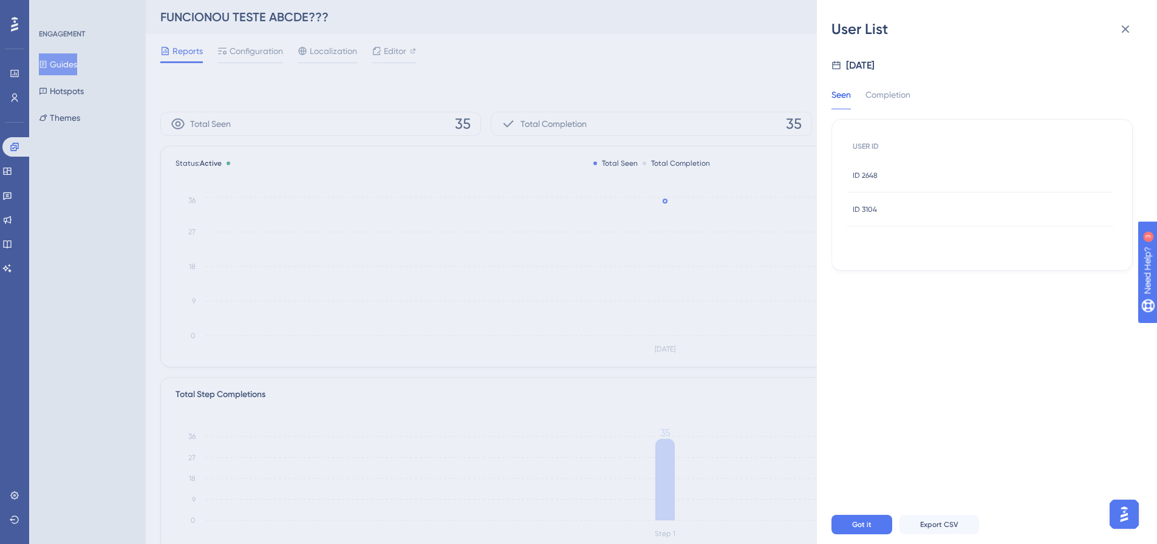
click at [885, 176] on div "ID 2648 ID 2648" at bounding box center [979, 175] width 267 height 34
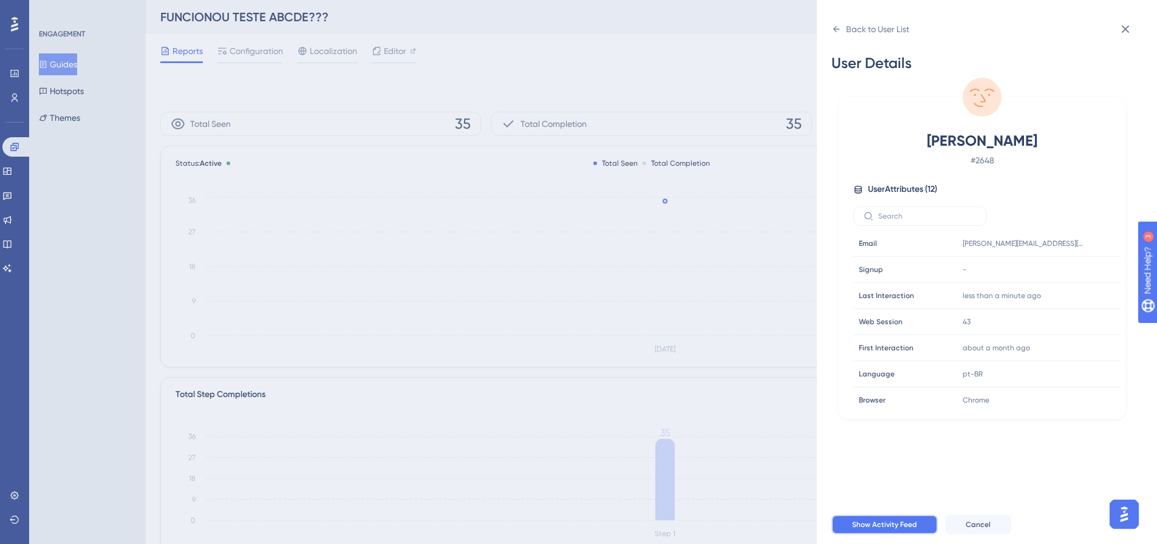
click at [891, 529] on span "Show Activity Feed" at bounding box center [884, 525] width 65 height 10
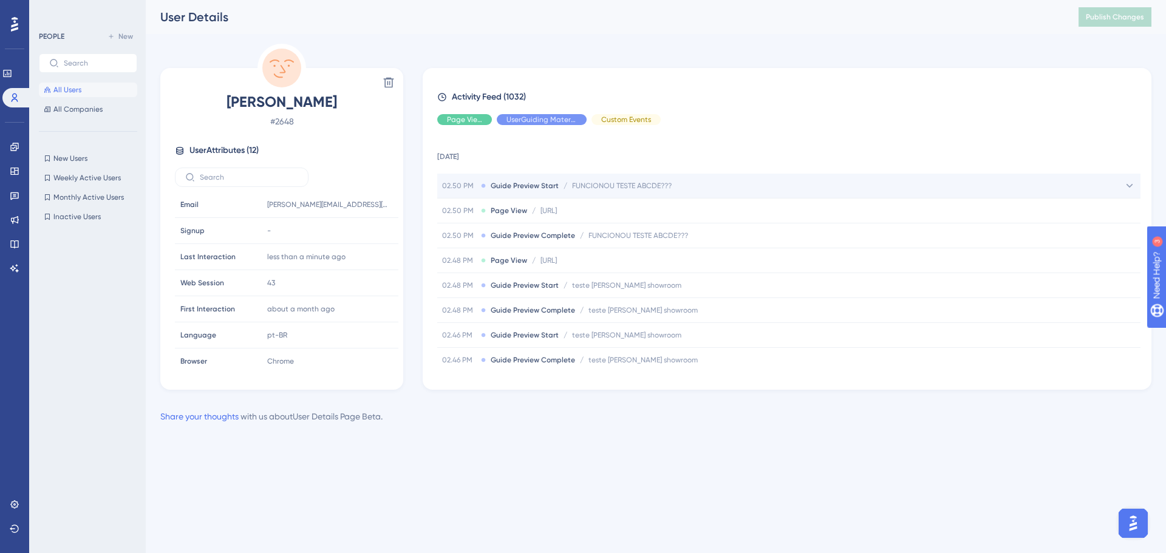
click at [721, 194] on div "02.50 PM Guide Preview Start / FUNCIONOU TESTE ABCDE??? FUNCIONOU TESTE ABCDE???" at bounding box center [788, 186] width 703 height 24
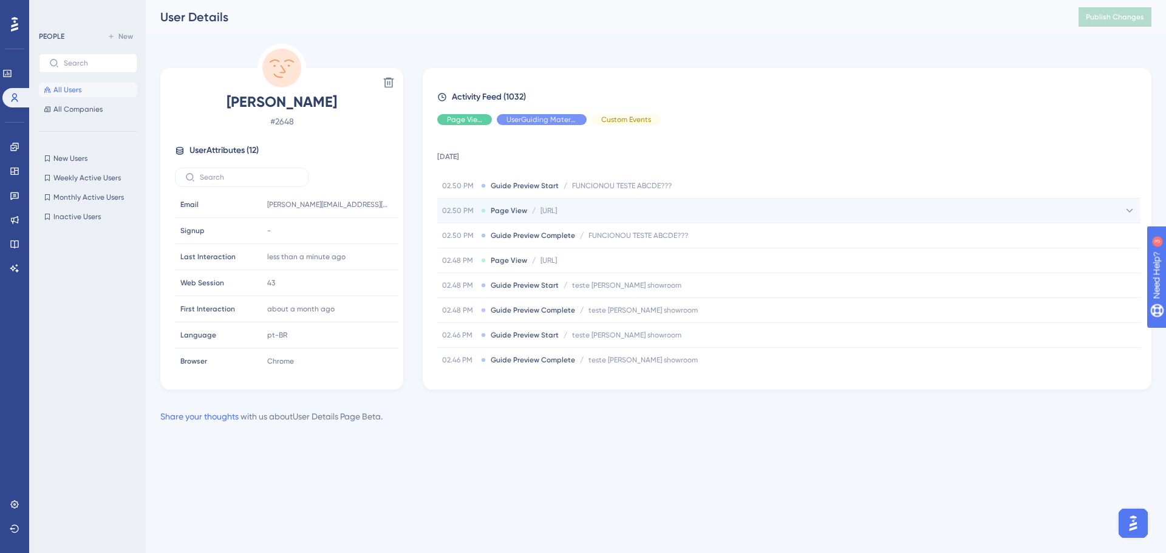
click at [662, 208] on div "02.50 PM Page View / [URL] [URL]" at bounding box center [788, 211] width 703 height 24
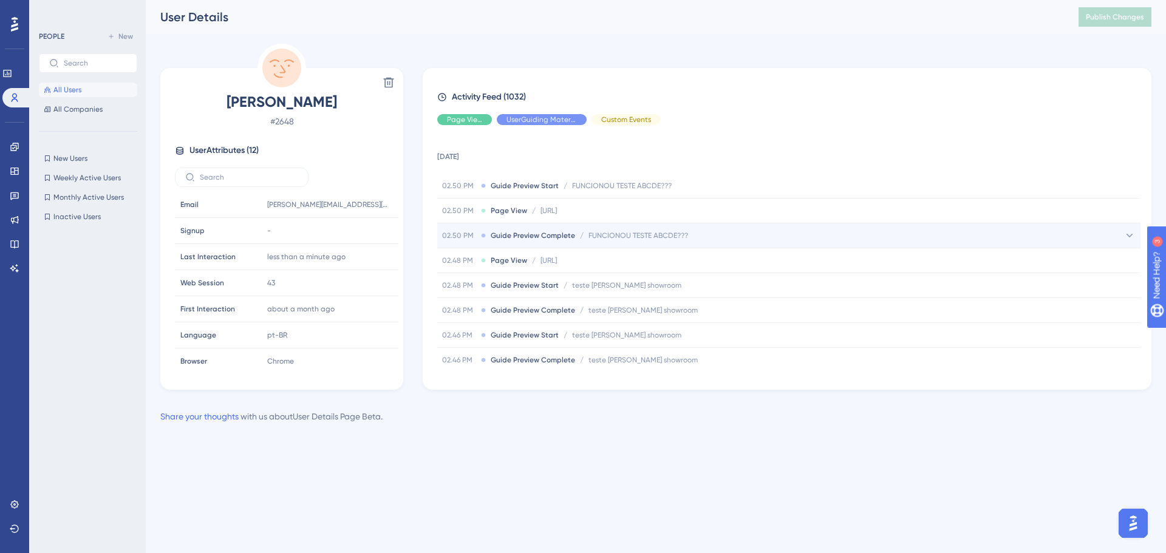
click at [722, 231] on div "02.50 PM Guide Preview Complete / FUNCIONOU TESTE ABCDE??? FUNCIONOU TESTE ABCD…" at bounding box center [788, 235] width 703 height 24
click at [727, 240] on div "02.50 PM Guide Preview Complete / FUNCIONOU TESTE ABCDE??? FUNCIONOU TESTE ABCD…" at bounding box center [788, 235] width 703 height 24
click at [441, 98] on icon at bounding box center [442, 97] width 10 height 10
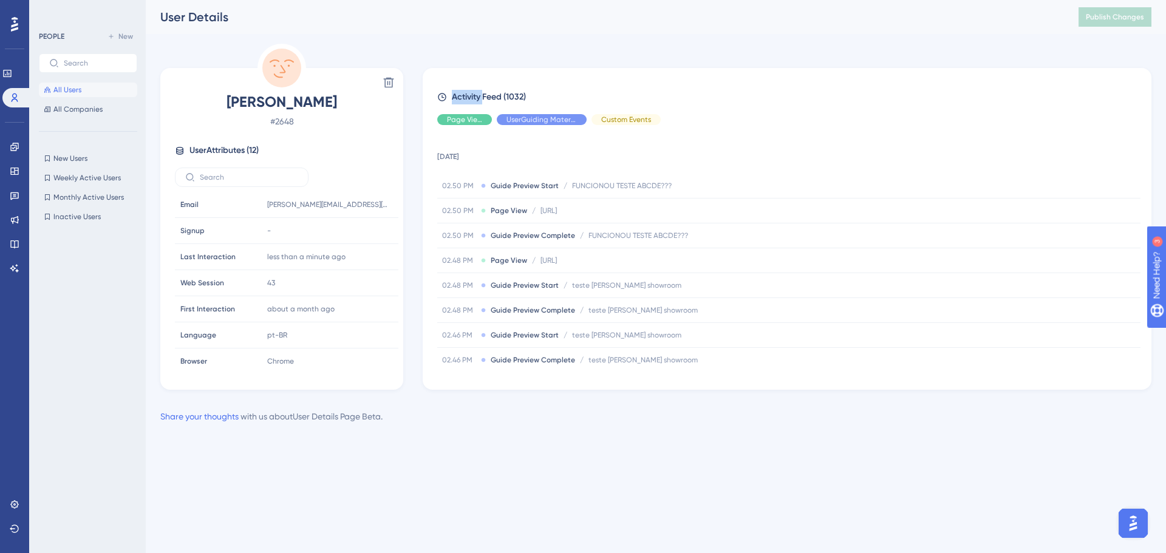
click at [441, 98] on icon at bounding box center [442, 97] width 10 height 10
click at [447, 95] on div "Activity Feed (1032)" at bounding box center [786, 97] width 699 height 15
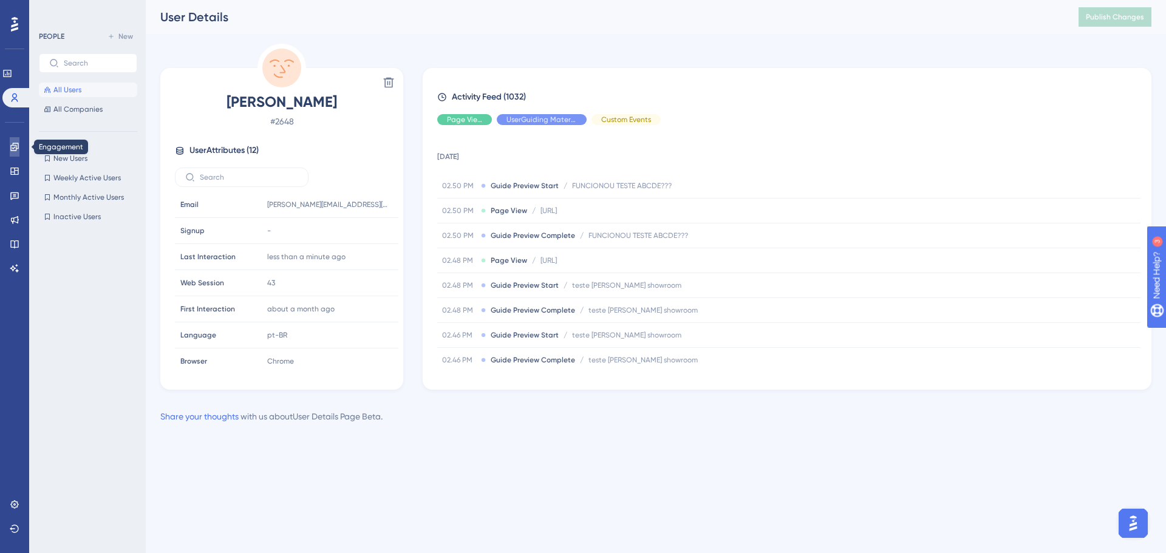
click at [17, 150] on icon at bounding box center [15, 147] width 10 height 10
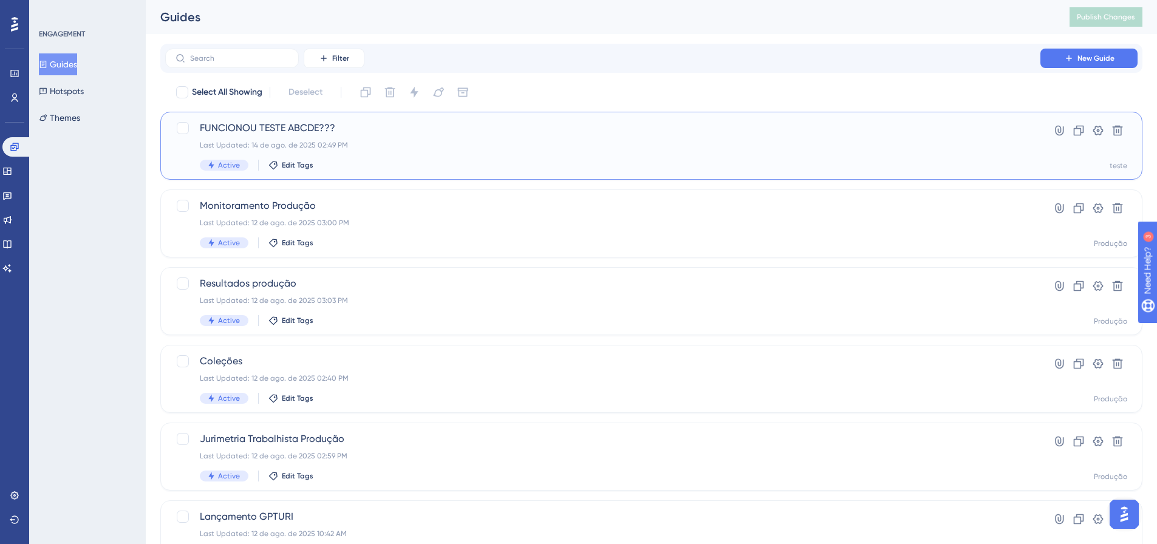
click at [440, 128] on span "FUNCIONOU TESTE ABCDE???" at bounding box center [603, 128] width 806 height 15
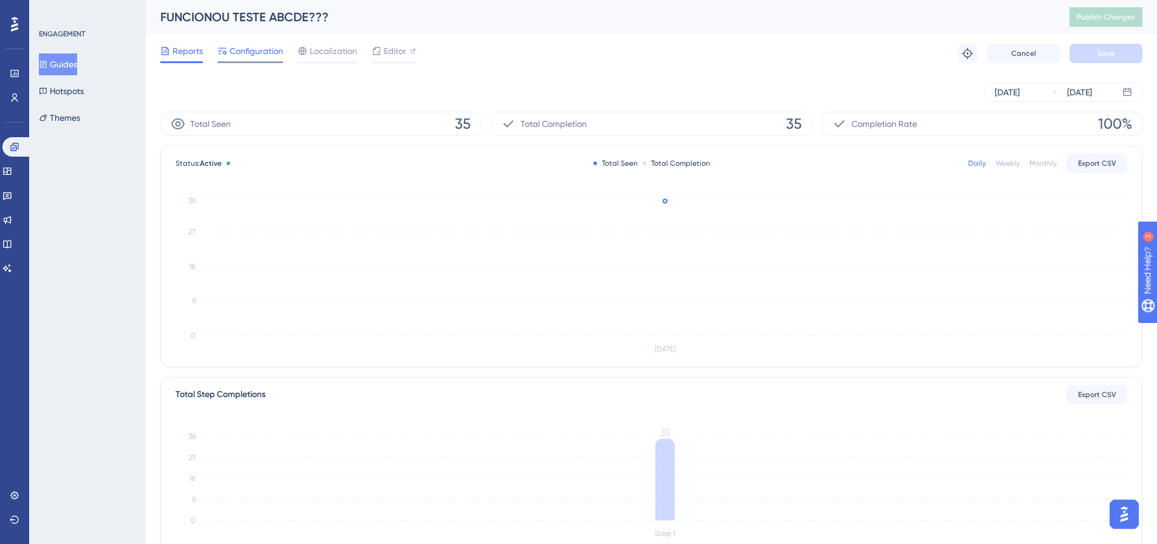
click at [272, 51] on span "Configuration" at bounding box center [256, 51] width 53 height 15
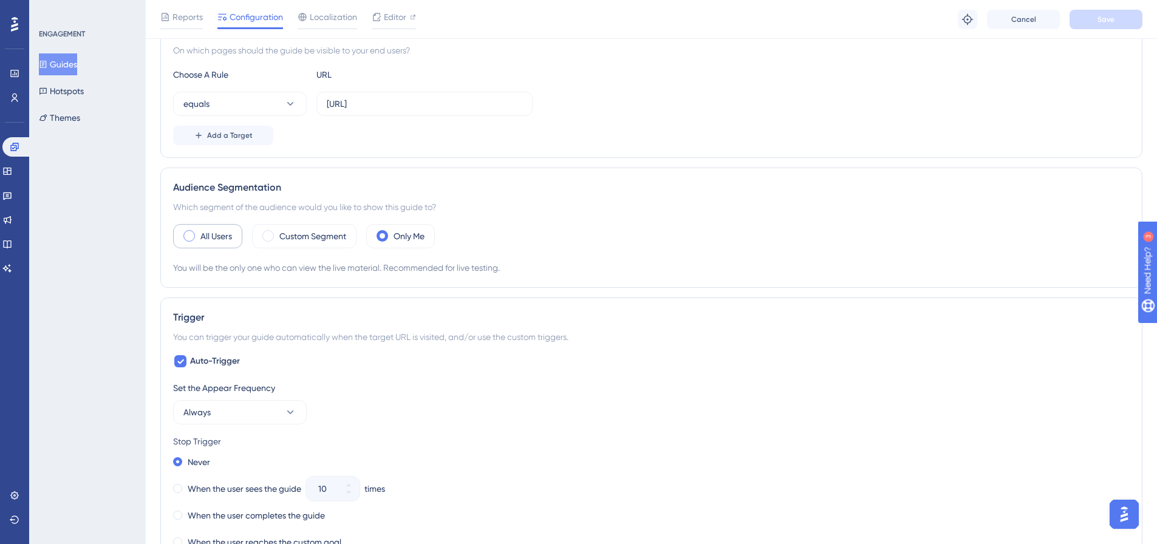
click at [225, 236] on label "All Users" at bounding box center [216, 236] width 32 height 15
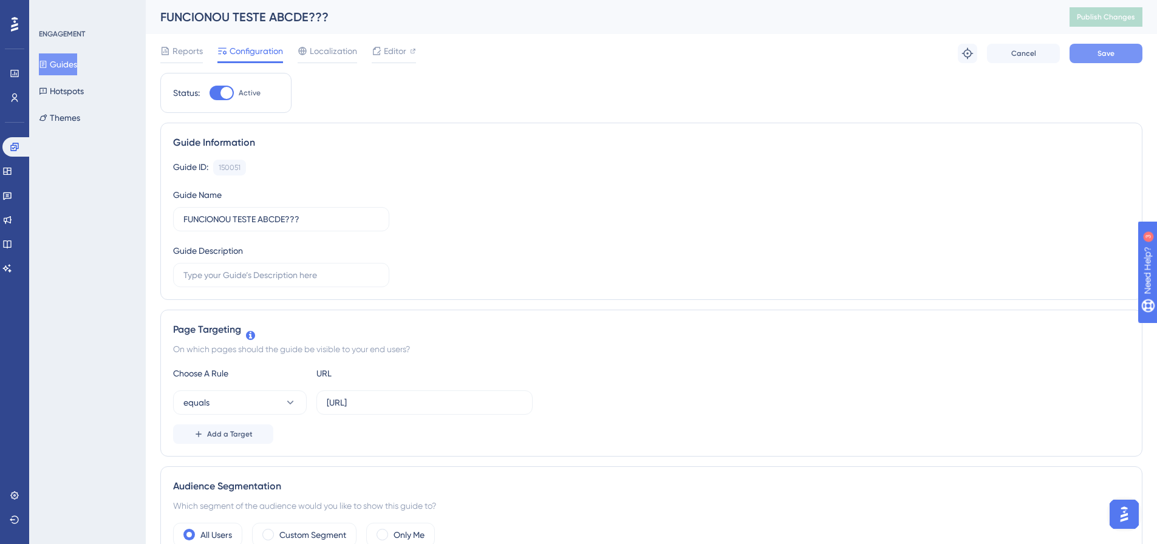
click at [1112, 60] on button "Save" at bounding box center [1105, 53] width 73 height 19
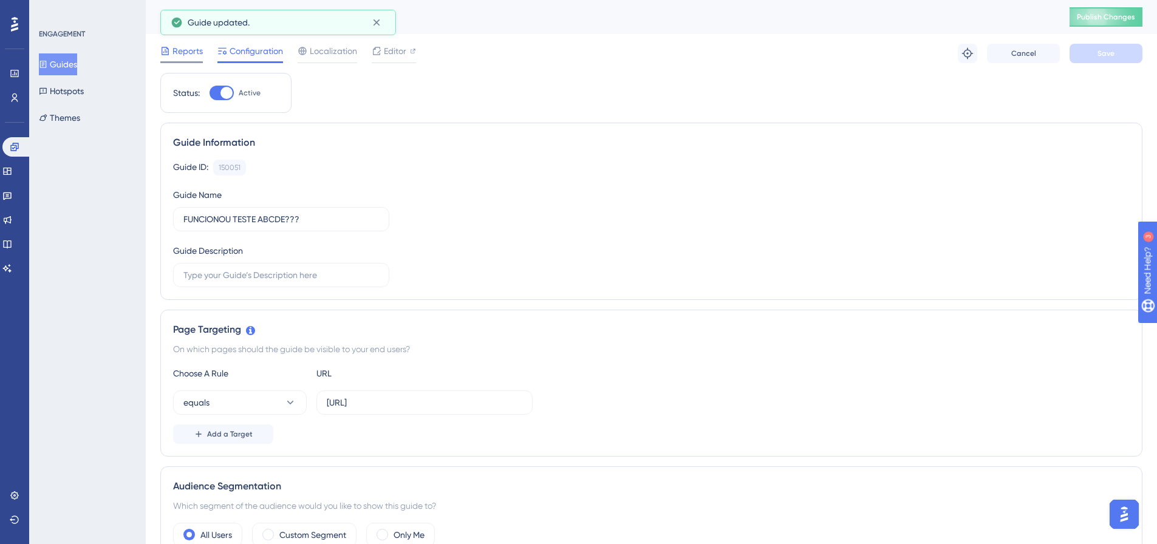
click at [167, 52] on icon at bounding box center [165, 51] width 7 height 8
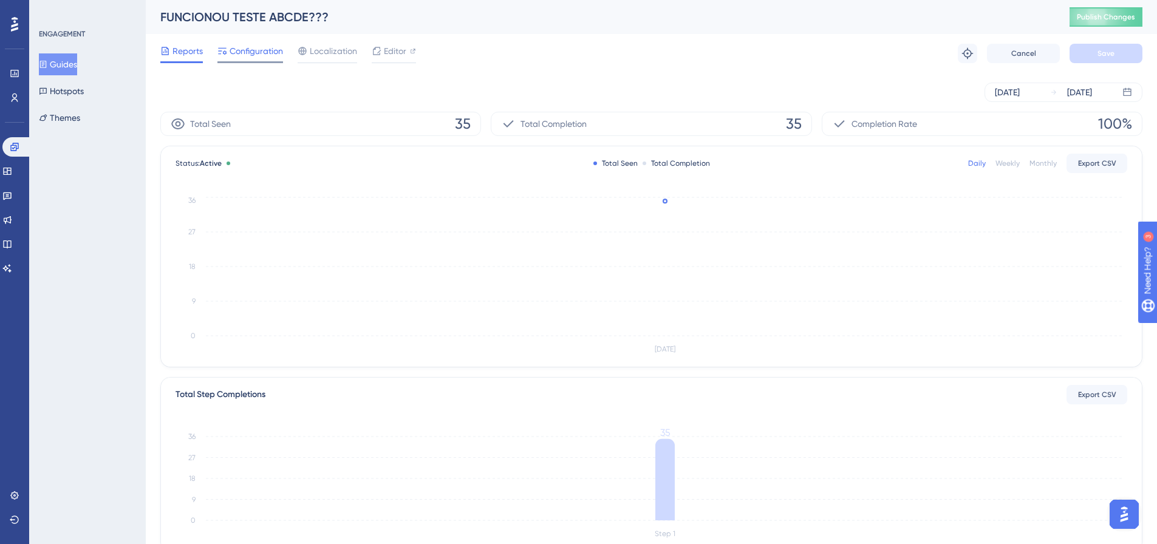
click at [236, 45] on span "Configuration" at bounding box center [256, 51] width 53 height 15
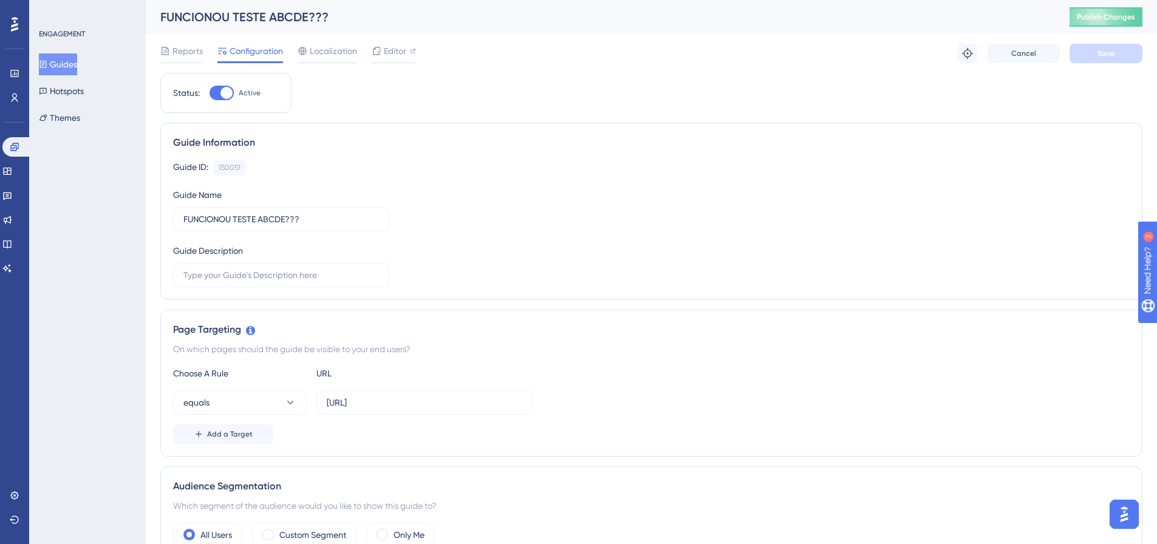
click at [203, 46] on div "Reports Configuration Localization Editor" at bounding box center [288, 53] width 256 height 19
click at [197, 49] on span "Reports" at bounding box center [187, 51] width 30 height 15
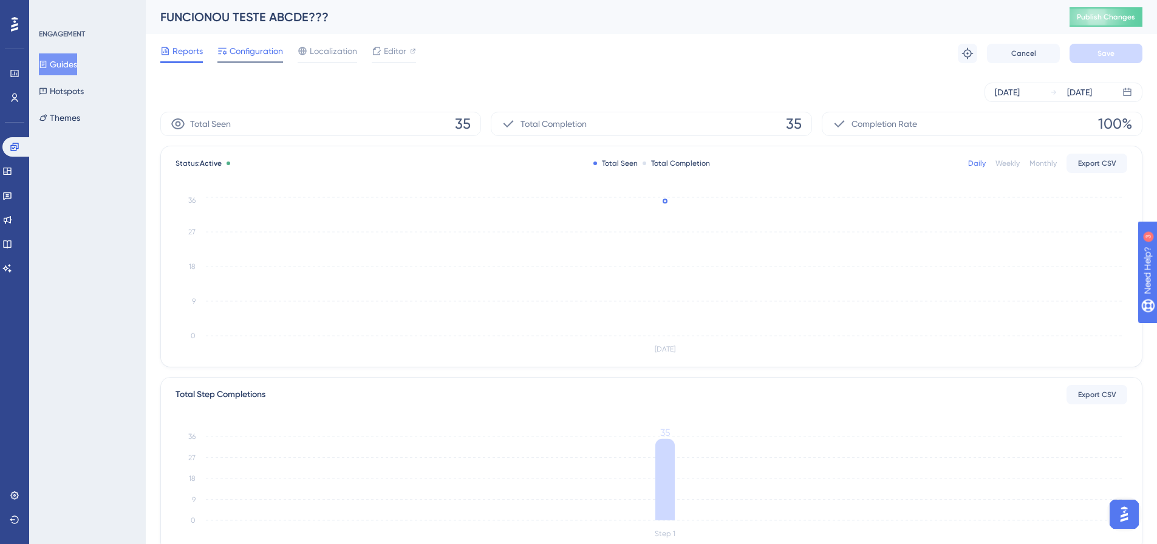
click at [261, 47] on span "Configuration" at bounding box center [256, 51] width 53 height 15
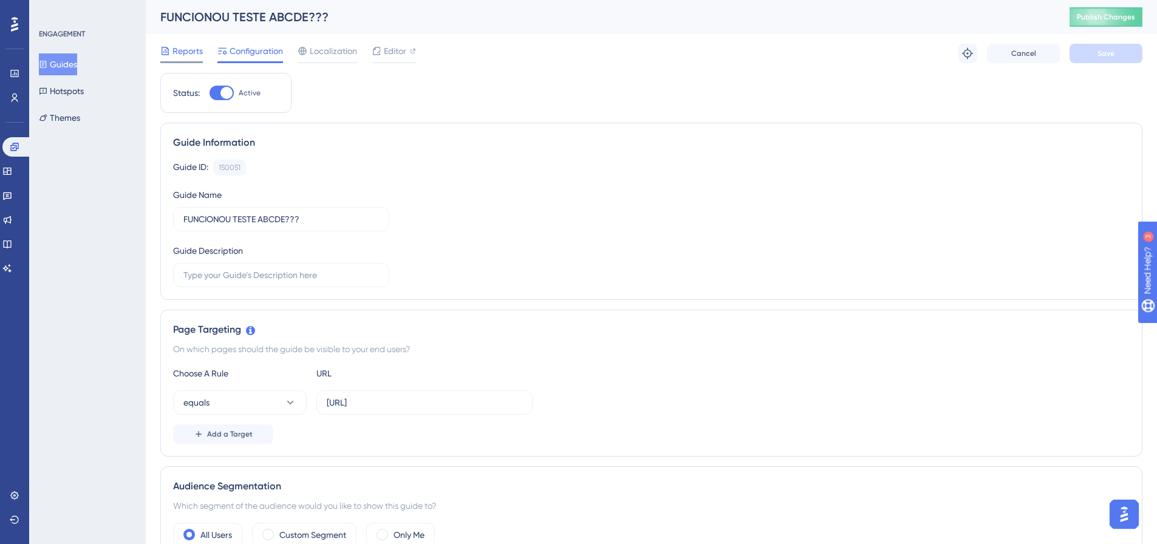
click at [188, 49] on span "Reports" at bounding box center [187, 51] width 30 height 15
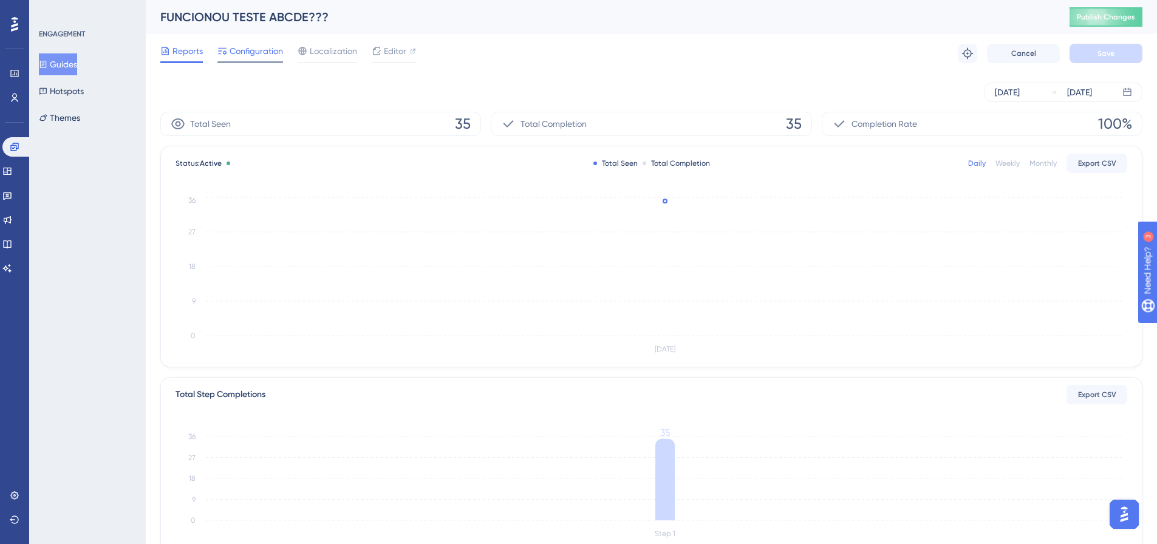
click at [259, 57] on span "Configuration" at bounding box center [256, 51] width 53 height 15
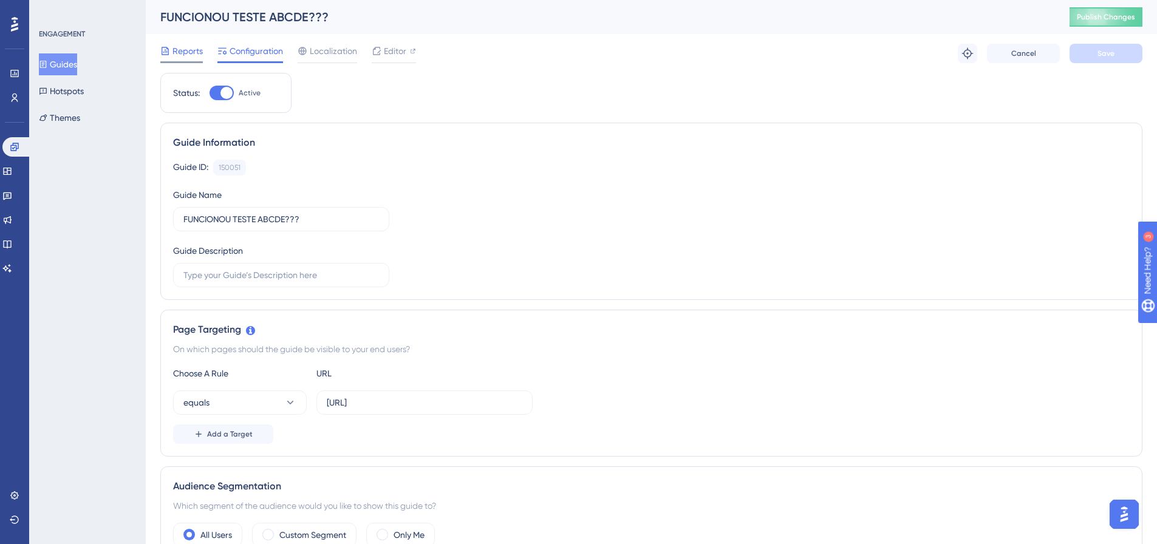
click at [194, 63] on div at bounding box center [181, 62] width 43 height 2
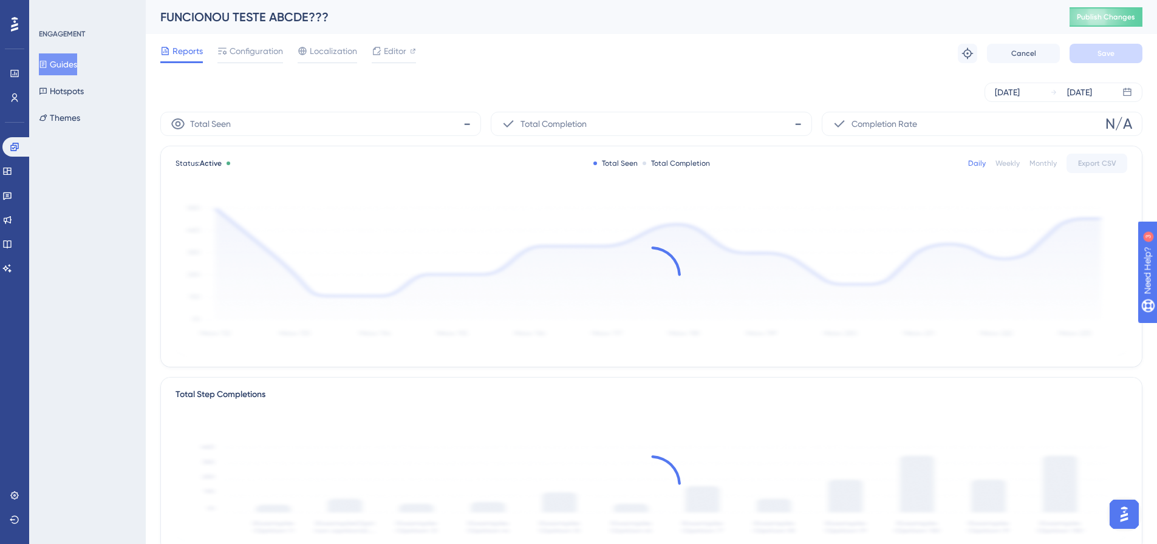
click at [194, 55] on span "Reports" at bounding box center [187, 51] width 30 height 15
